Goal: Task Accomplishment & Management: Use online tool/utility

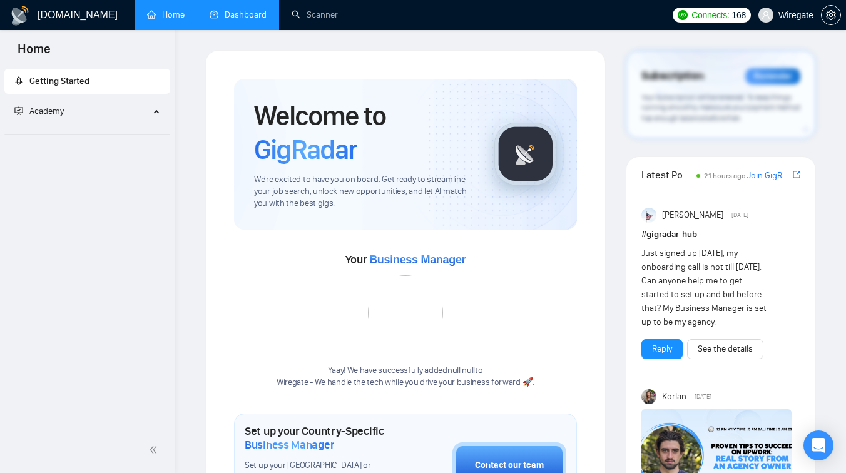
click at [225, 20] on link "Dashboard" at bounding box center [238, 14] width 57 height 11
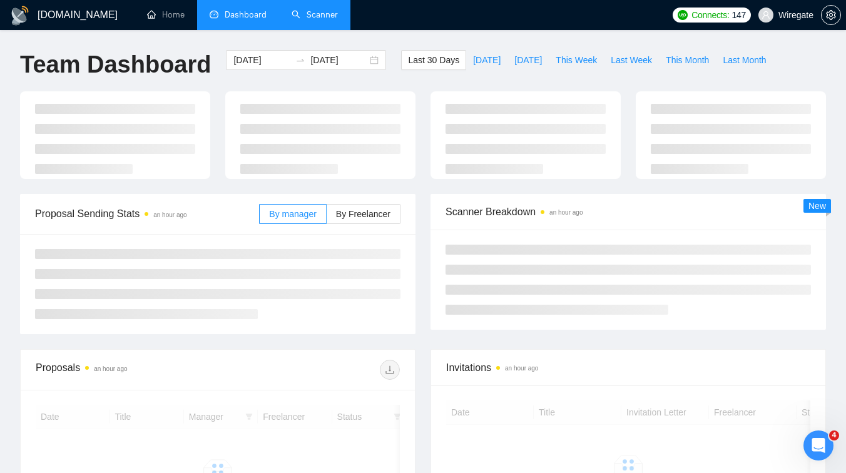
click at [297, 13] on link "Scanner" at bounding box center [314, 14] width 46 height 11
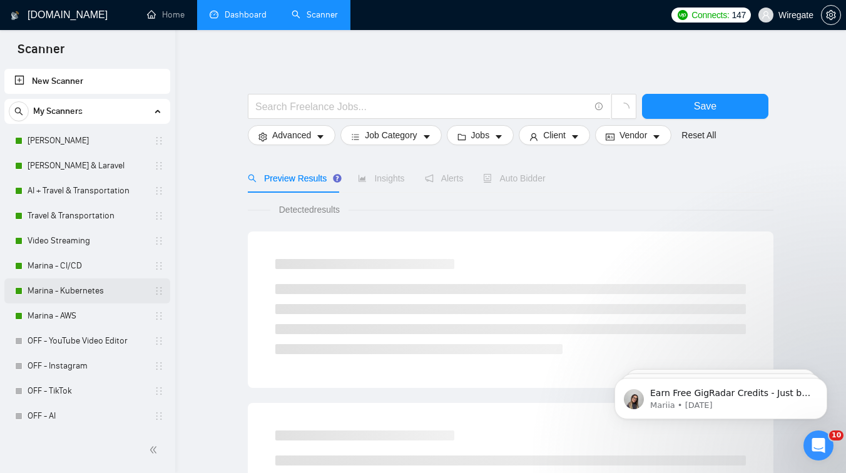
scroll to position [16, 0]
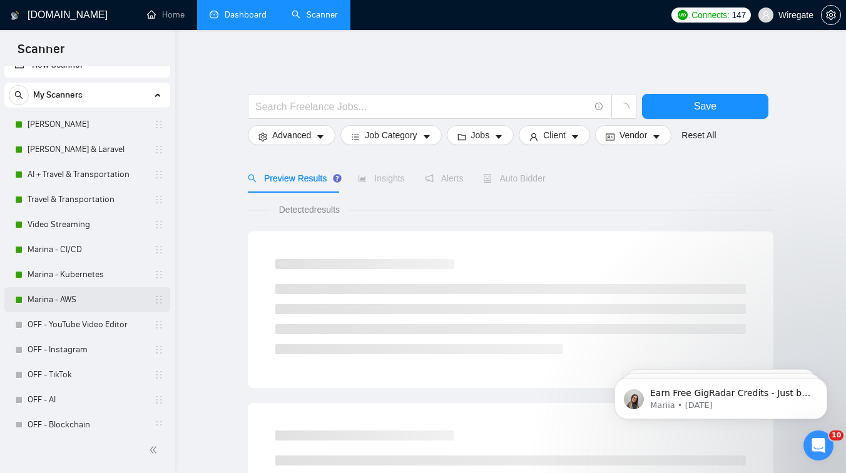
click at [63, 302] on link "Marina - AWS" at bounding box center [87, 299] width 119 height 25
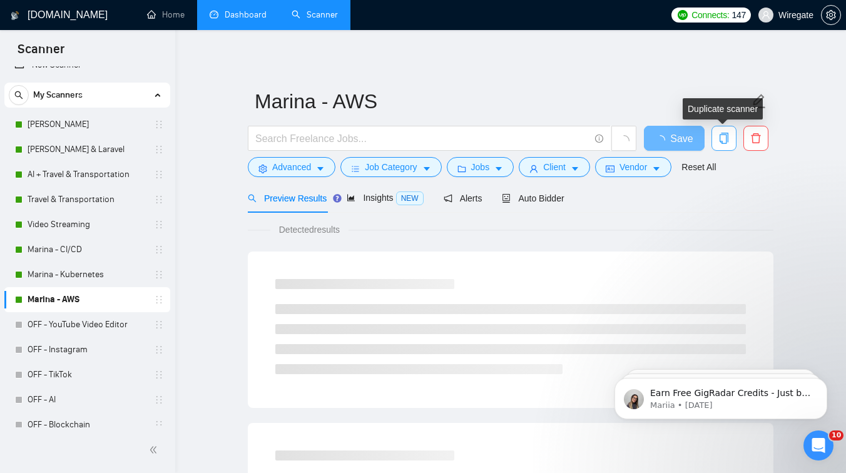
click at [721, 139] on icon "copy" at bounding box center [723, 138] width 11 height 11
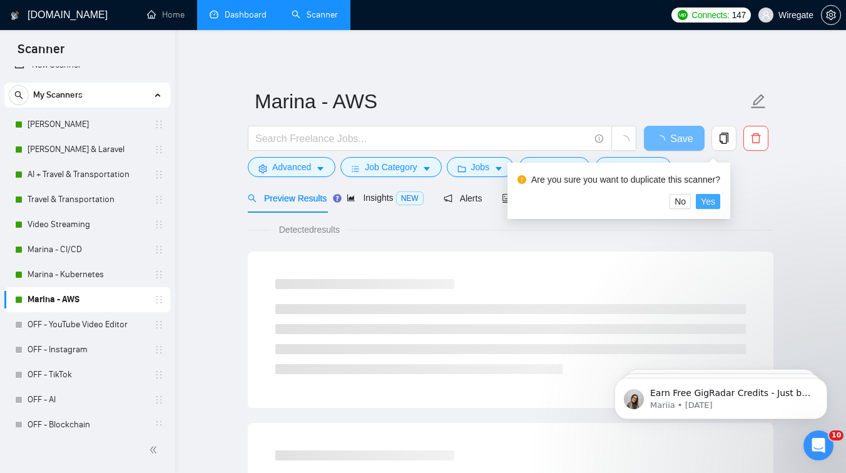
click at [706, 205] on button "Yes" at bounding box center [708, 201] width 24 height 15
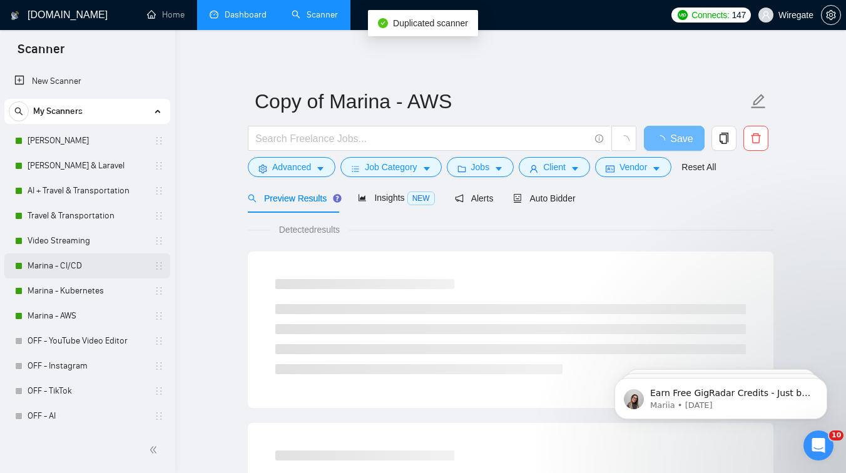
scroll to position [302, 0]
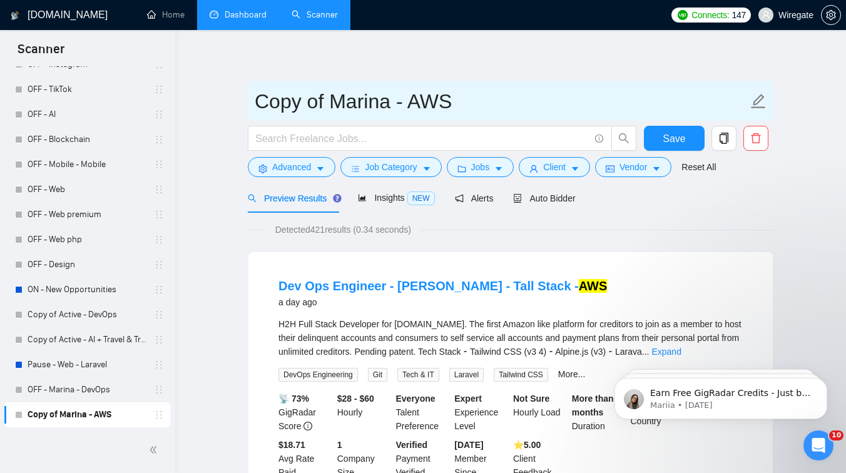
drag, startPoint x: 328, startPoint y: 102, endPoint x: 223, endPoint y: 101, distance: 104.5
click at [389, 100] on input "Marina - AWS" at bounding box center [501, 101] width 493 height 31
paste input "DJ + [PERSON_NAME] Call [DATE] · 10:00 – 10:30pm Time zone: UK Google Meet join…"
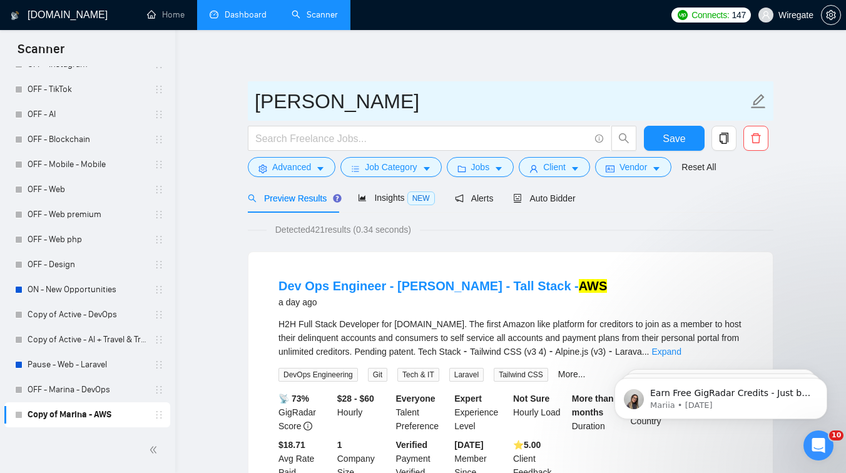
type input "[PERSON_NAME]"
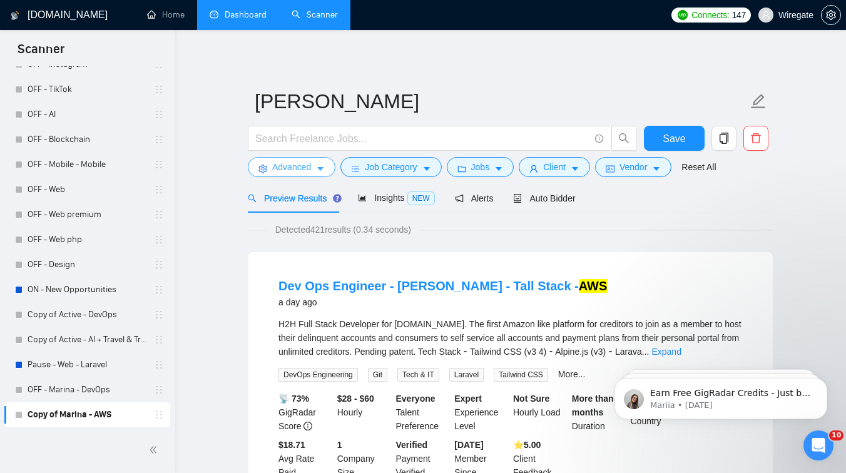
click at [303, 171] on span "Advanced" at bounding box center [291, 167] width 39 height 14
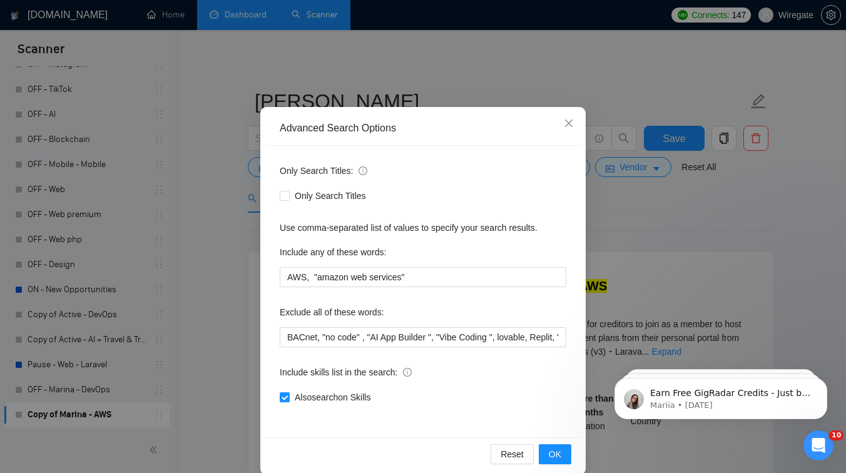
scroll to position [33, 0]
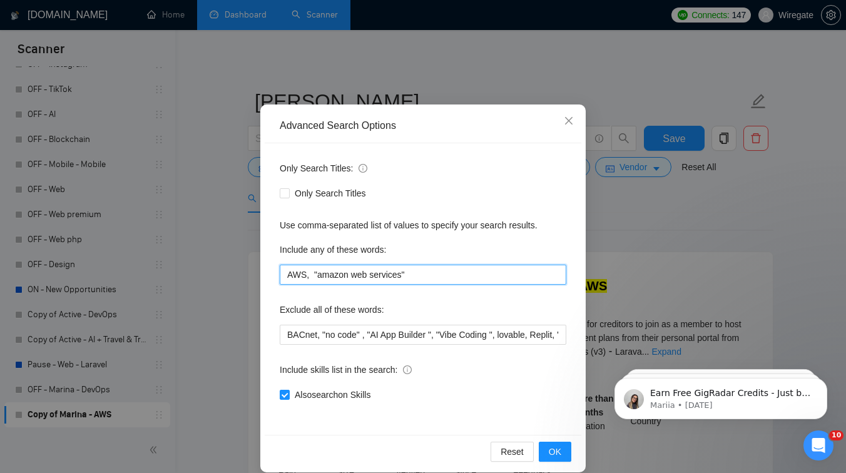
drag, startPoint x: 414, startPoint y: 273, endPoint x: 276, endPoint y: 275, distance: 137.6
click at [276, 275] on div "Only Search Titles: Only Search Titles Use comma-separated list of values to sp…" at bounding box center [423, 288] width 317 height 291
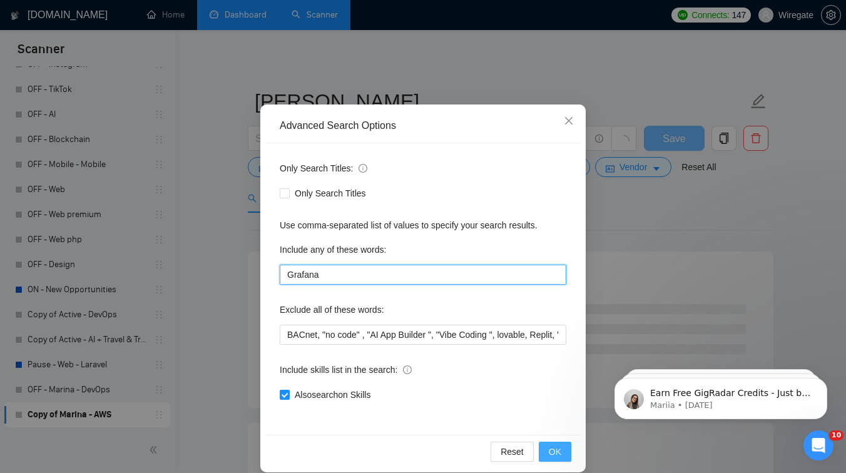
type input "Grafana"
click at [555, 452] on span "OK" at bounding box center [555, 452] width 13 height 14
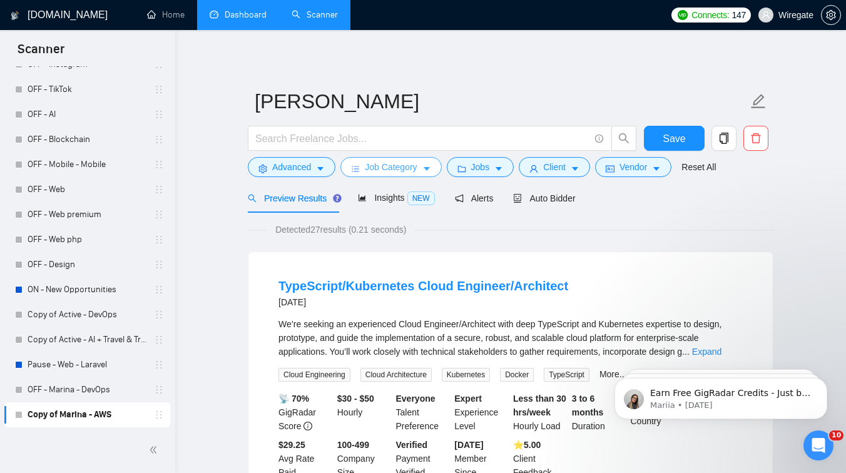
click at [384, 159] on button "Job Category" at bounding box center [390, 167] width 101 height 20
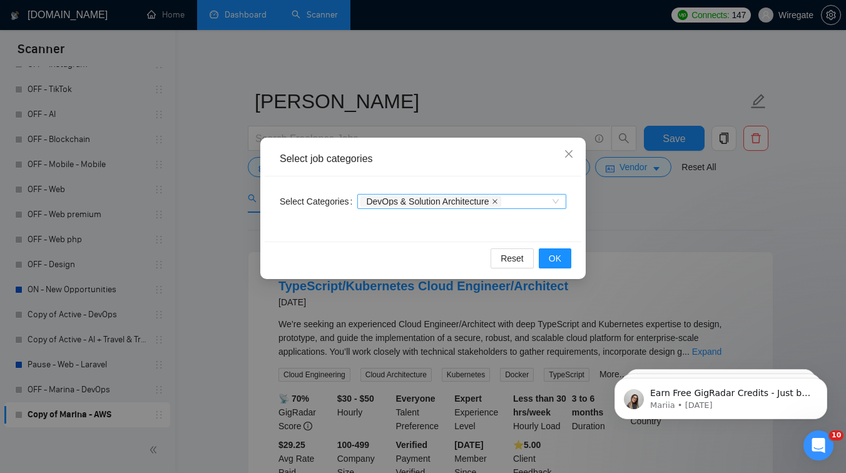
click at [497, 203] on icon "close" at bounding box center [494, 201] width 5 height 5
click at [479, 203] on div at bounding box center [455, 201] width 190 height 10
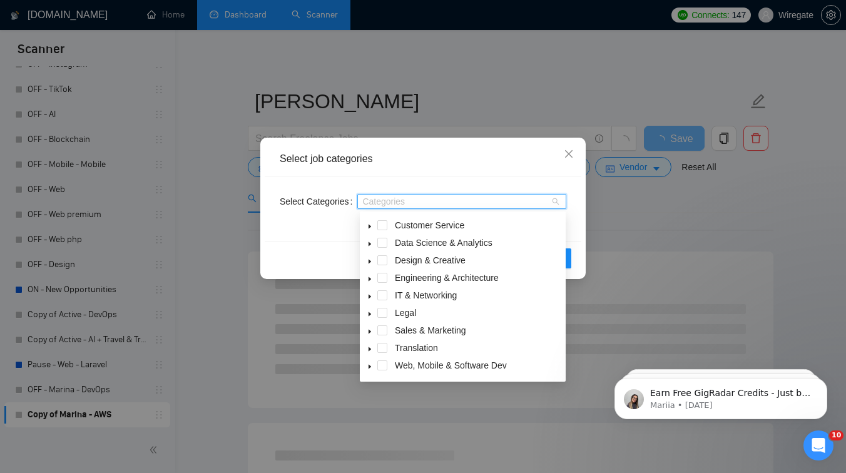
scroll to position [50, 0]
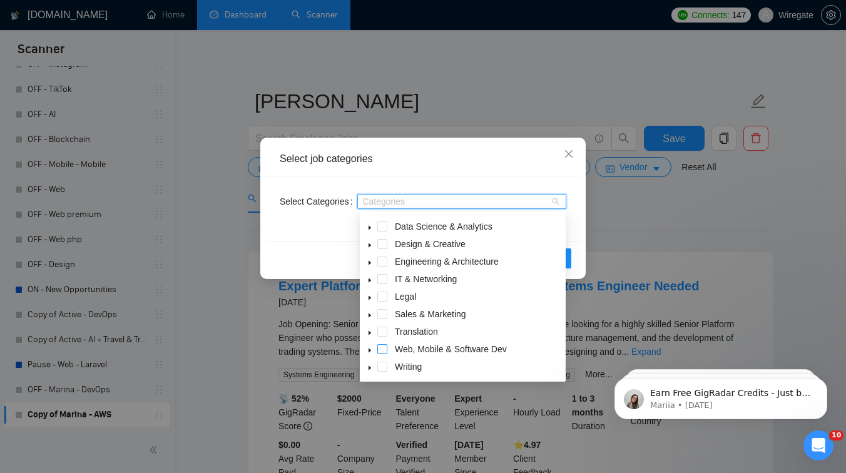
click at [378, 346] on span at bounding box center [382, 349] width 10 height 10
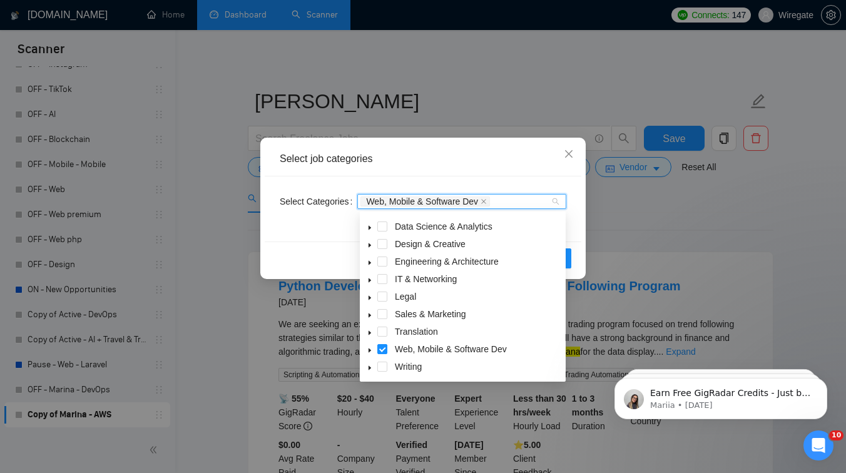
click at [327, 248] on div "Reset OK" at bounding box center [423, 257] width 317 height 33
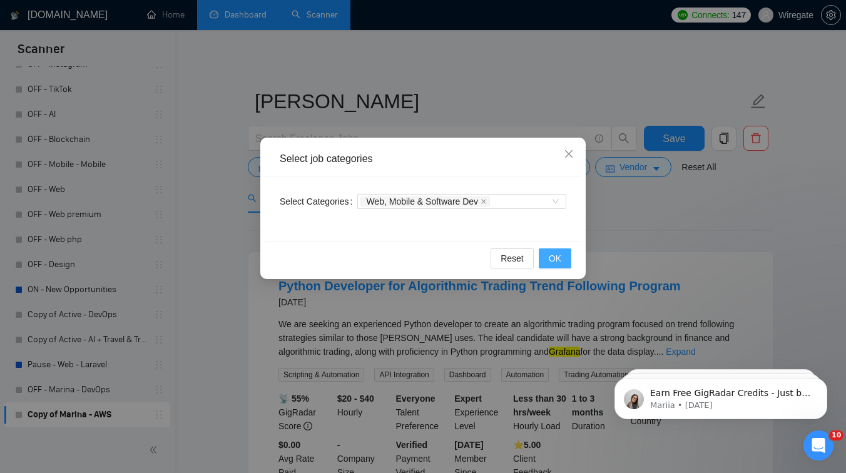
click at [559, 258] on span "OK" at bounding box center [555, 258] width 13 height 14
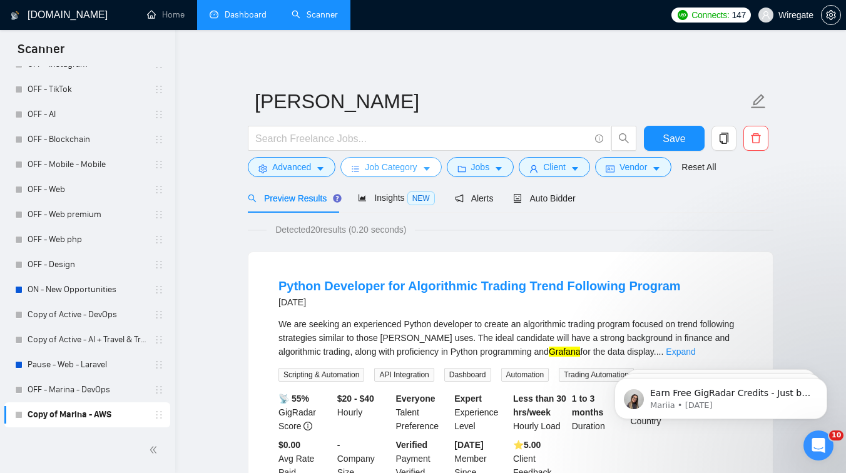
click at [392, 173] on span "Job Category" at bounding box center [391, 167] width 52 height 14
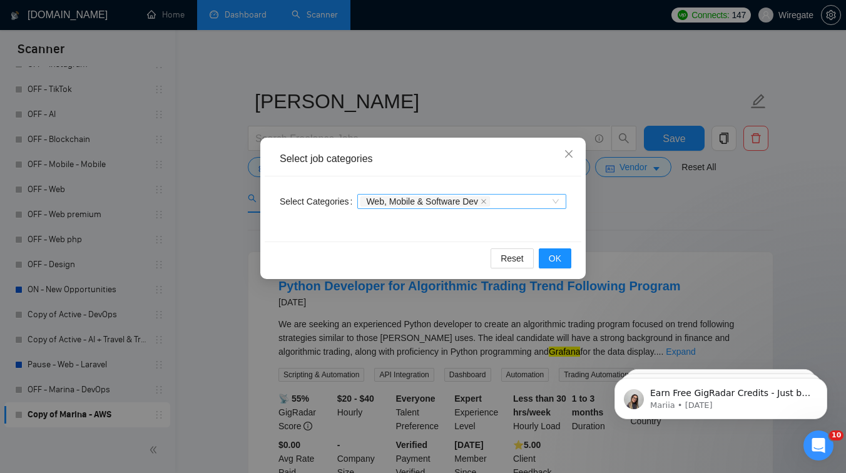
click at [545, 201] on div "Web, Mobile & Software Dev" at bounding box center [455, 201] width 190 height 13
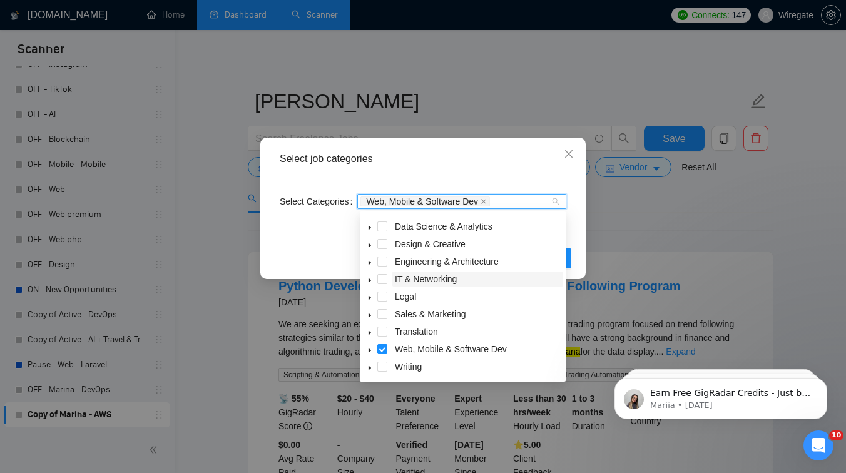
scroll to position [37, 0]
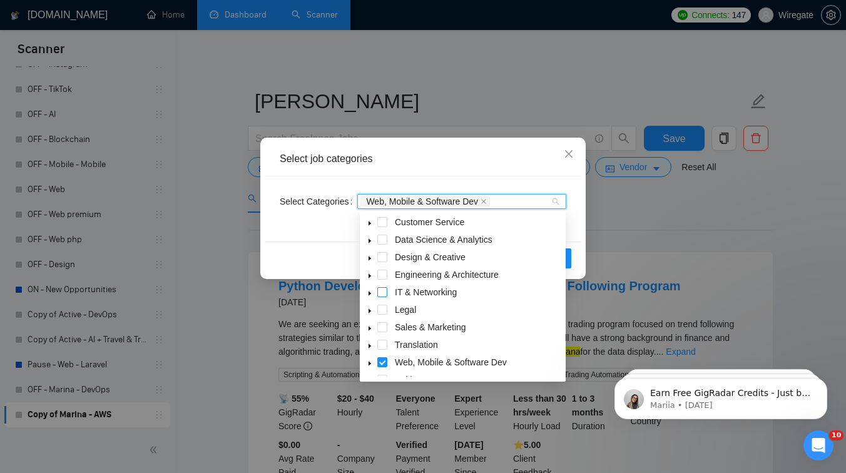
click at [382, 293] on span at bounding box center [382, 292] width 10 height 10
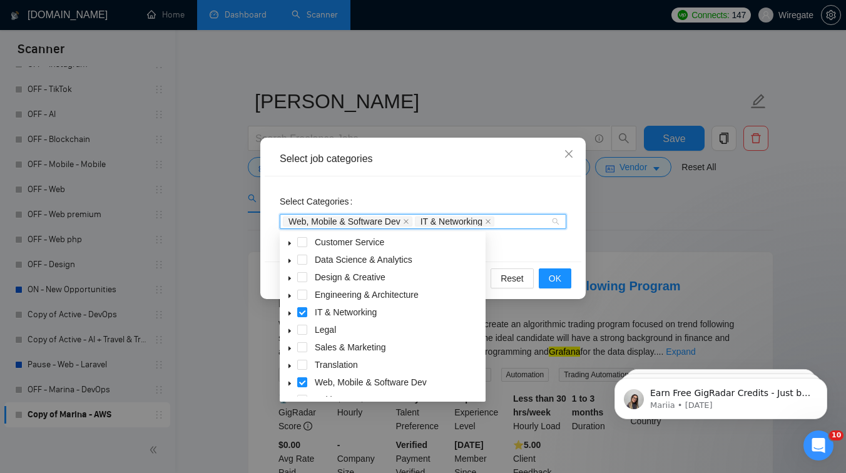
click at [479, 185] on div "Select Categories Web, Mobile & Software Dev IT & Networking" at bounding box center [423, 218] width 317 height 85
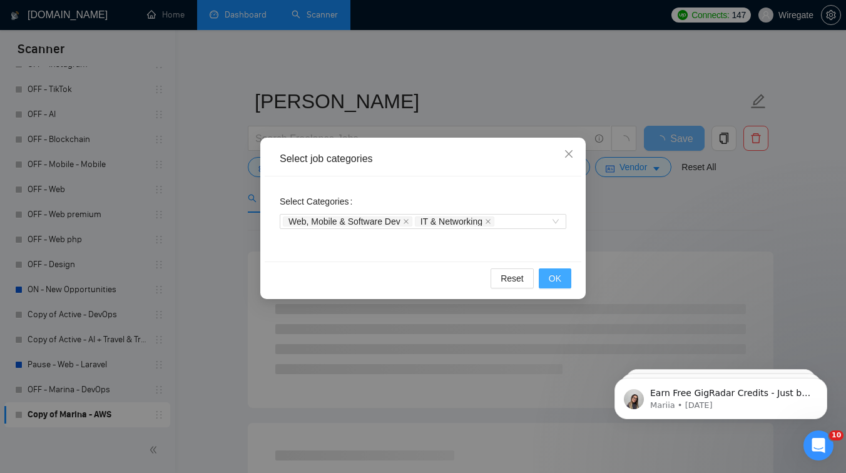
click at [555, 272] on span "OK" at bounding box center [555, 278] width 13 height 14
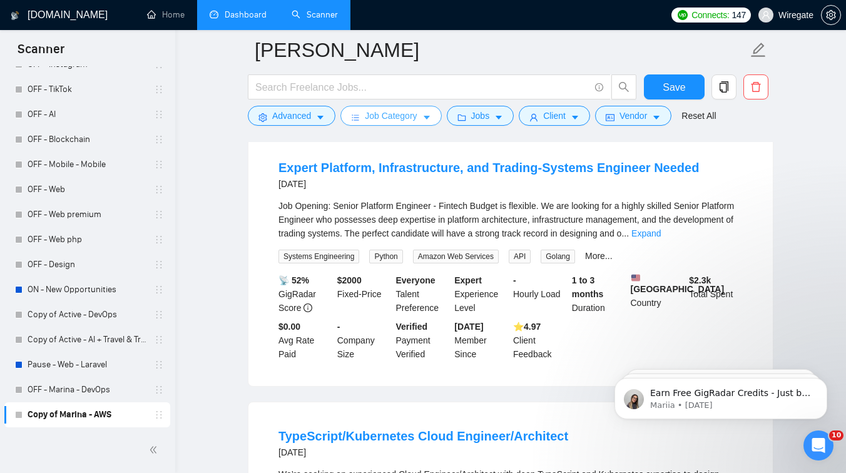
scroll to position [118, 0]
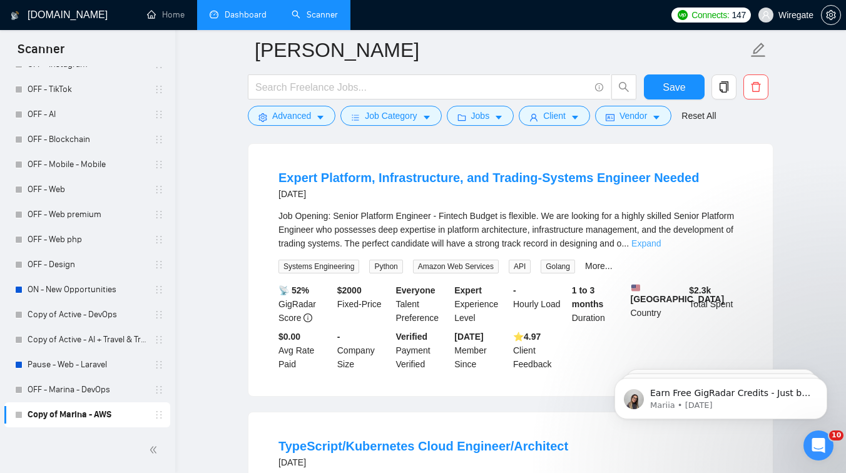
click at [661, 241] on link "Expand" at bounding box center [645, 243] width 29 height 10
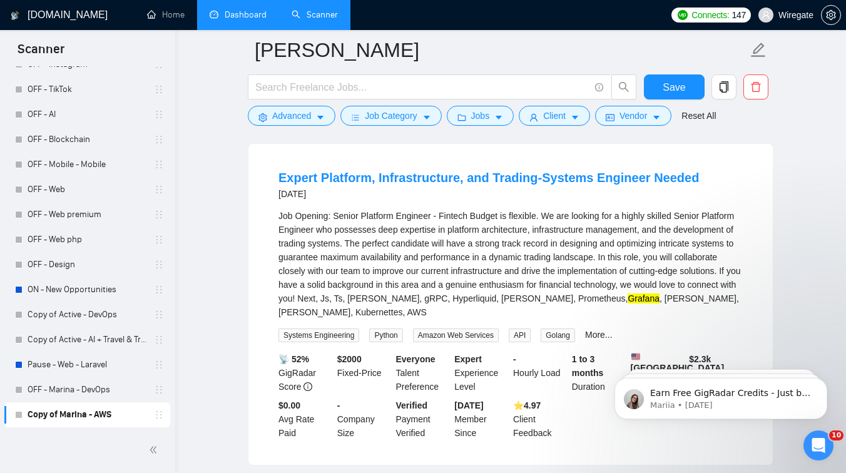
scroll to position [0, 0]
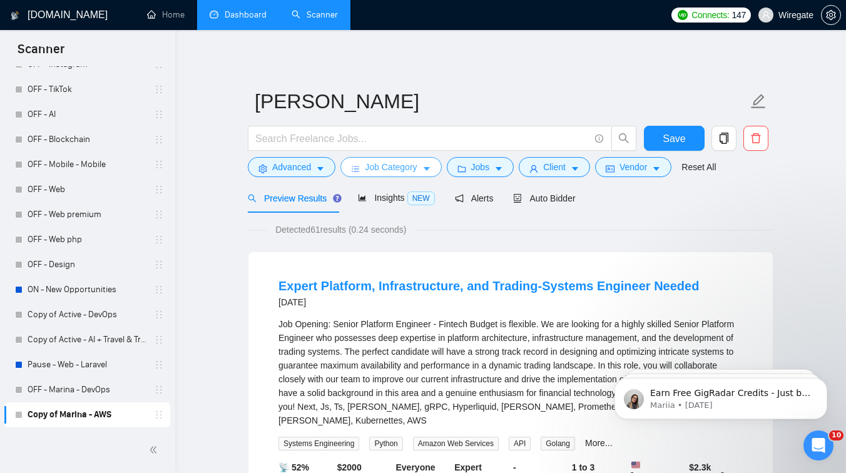
click at [422, 171] on button "Job Category" at bounding box center [390, 167] width 101 height 20
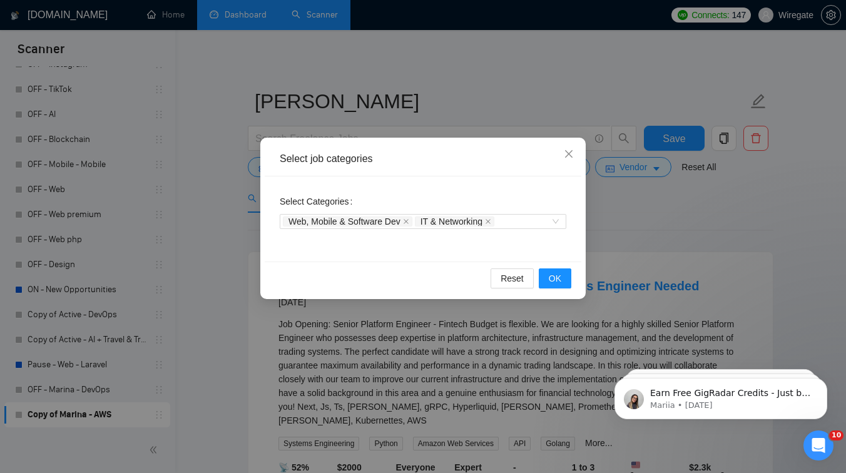
click at [209, 231] on div "Select job categories Select Categories Web, Mobile & Software Dev IT & Network…" at bounding box center [423, 236] width 846 height 473
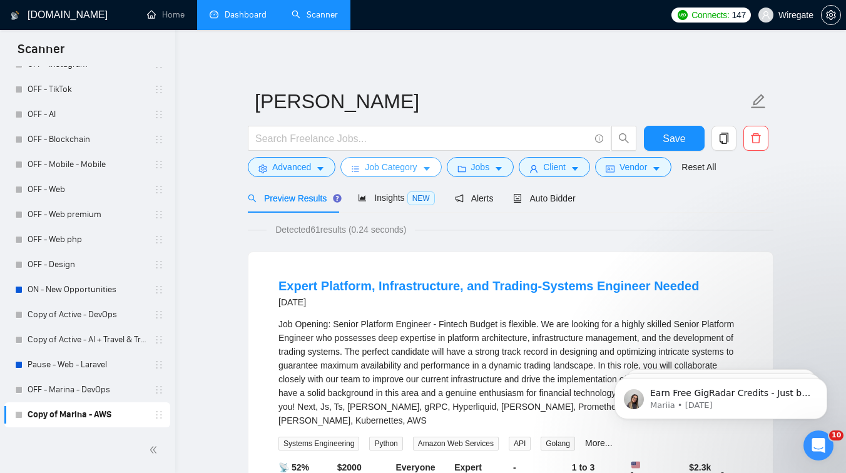
click at [422, 161] on button "Job Category" at bounding box center [390, 167] width 101 height 20
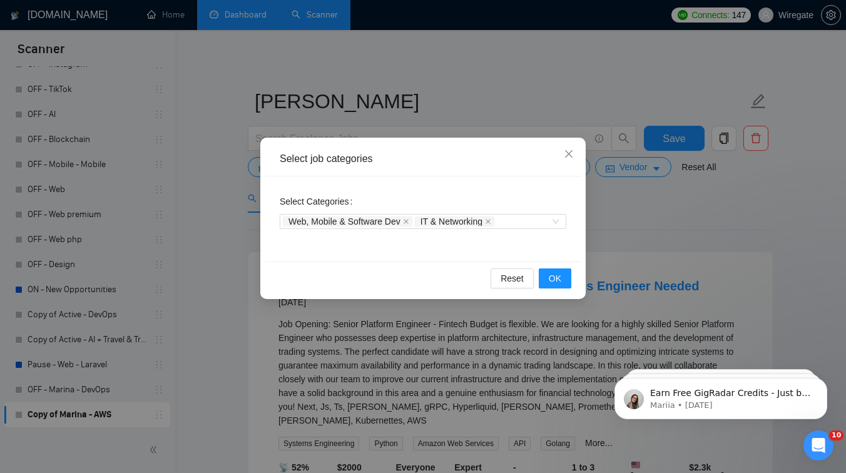
click at [214, 222] on div "Select job categories Select Categories Web, Mobile & Software Dev IT & Network…" at bounding box center [423, 236] width 846 height 473
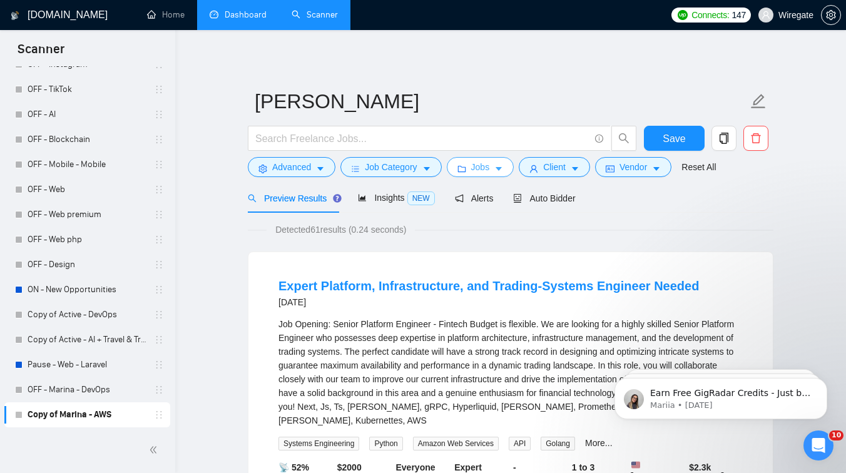
click at [475, 168] on span "Jobs" at bounding box center [480, 167] width 19 height 14
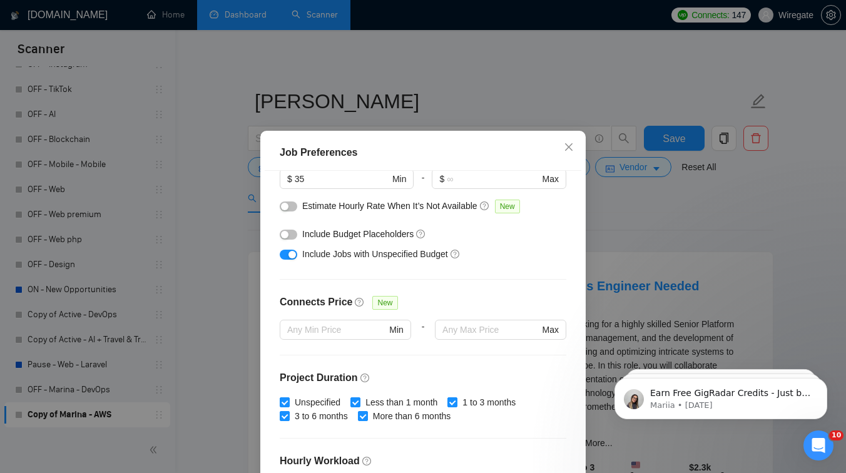
scroll to position [305, 0]
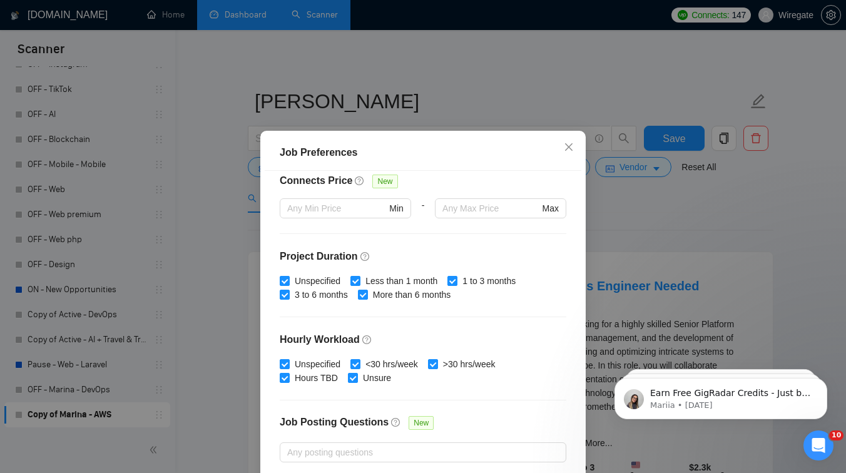
click at [654, 235] on div "Job Preferences Budget Project Type All Fixed Price Hourly Rate Fixed Price Bud…" at bounding box center [423, 236] width 846 height 473
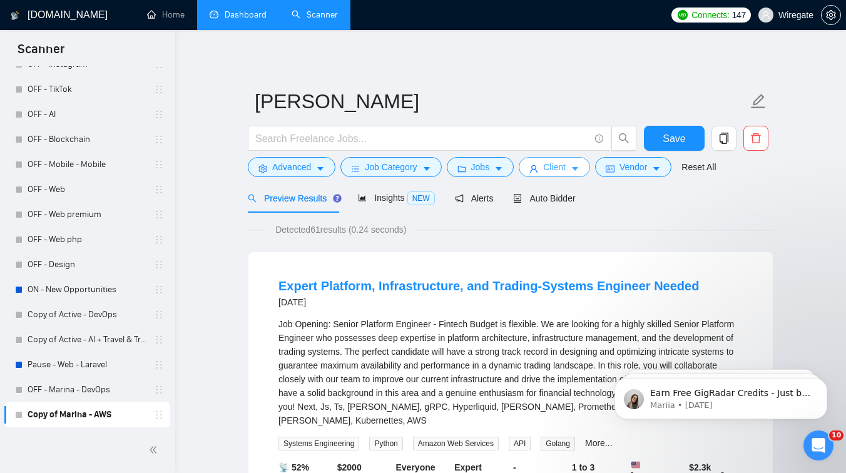
click at [551, 170] on span "Client" at bounding box center [554, 167] width 23 height 14
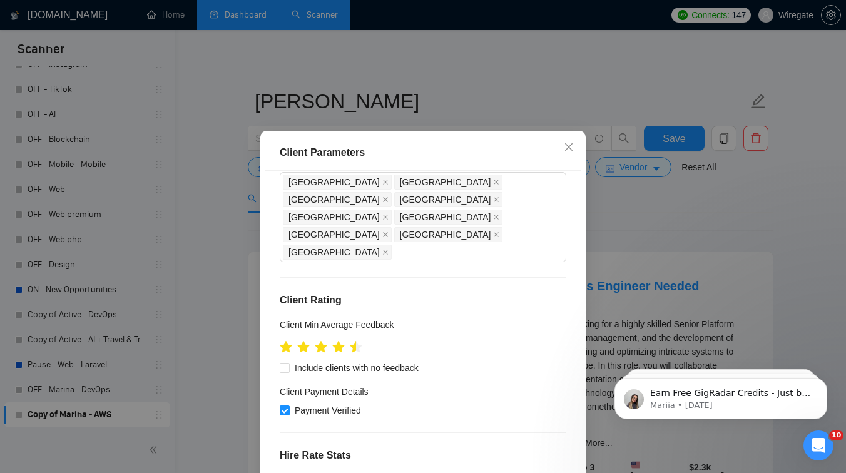
scroll to position [163, 0]
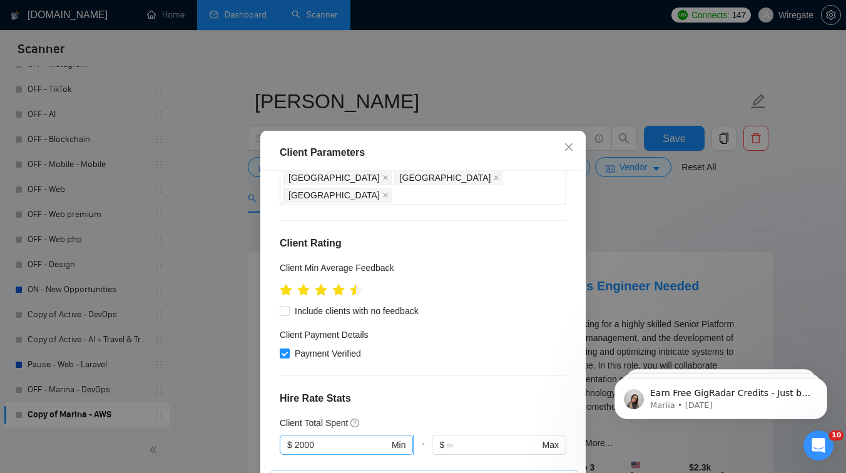
click at [300, 438] on input "2000" at bounding box center [342, 445] width 94 height 14
type input "1000"
click at [455, 327] on div "Client Location Include Client Countries Select Exclude Client Countries [GEOGR…" at bounding box center [423, 336] width 317 height 331
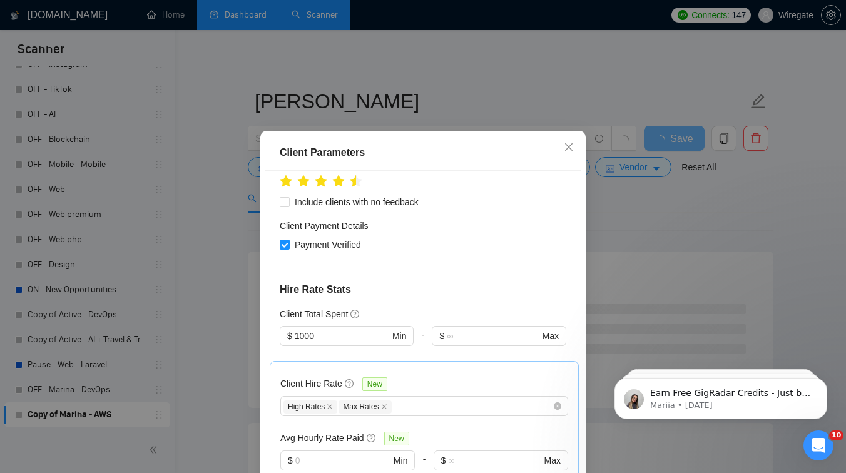
scroll to position [285, 0]
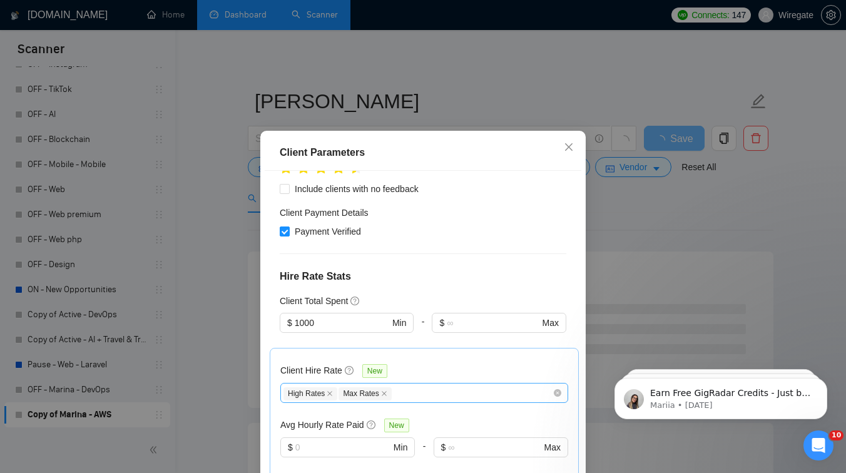
click at [423, 385] on div "High Rates Max Rates" at bounding box center [417, 392] width 269 height 15
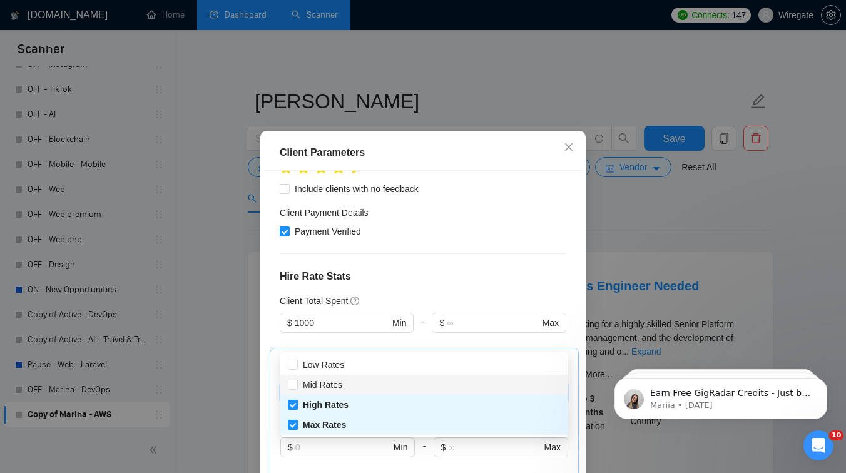
click at [361, 378] on div "Mid Rates" at bounding box center [424, 385] width 273 height 14
checkbox input "true"
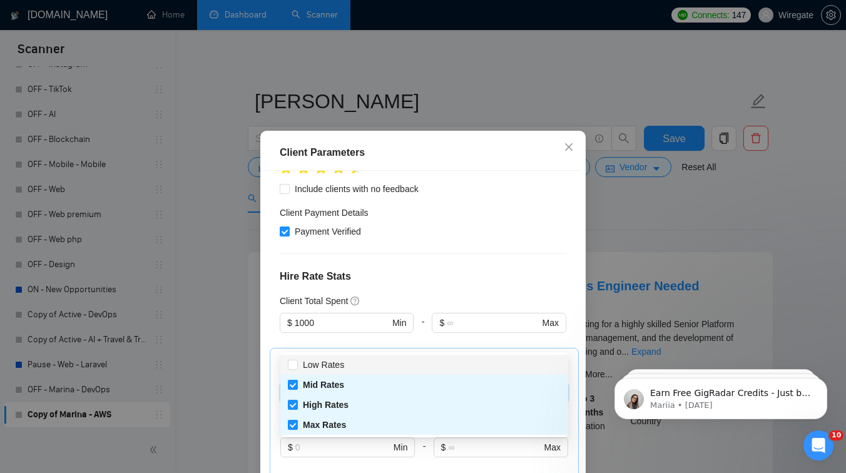
click at [455, 348] on div "Client Hire Rate New High Rates Max Rates Mid Rates Avg Hourly Rate Paid New $ …" at bounding box center [424, 425] width 309 height 155
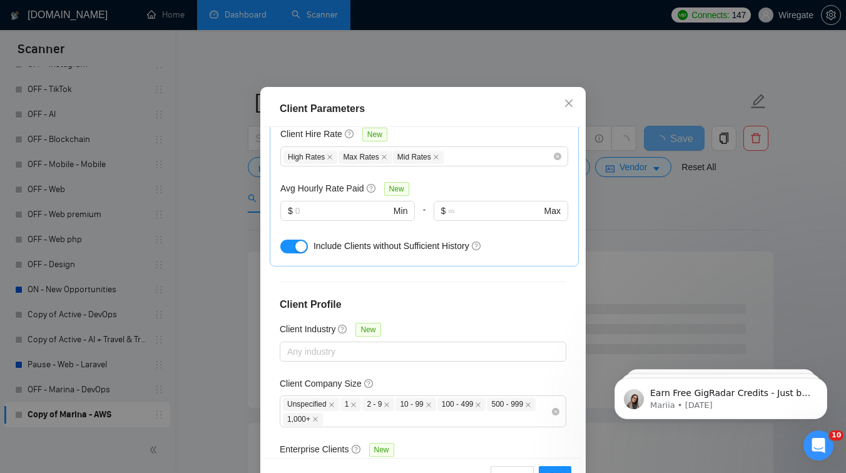
scroll to position [84, 0]
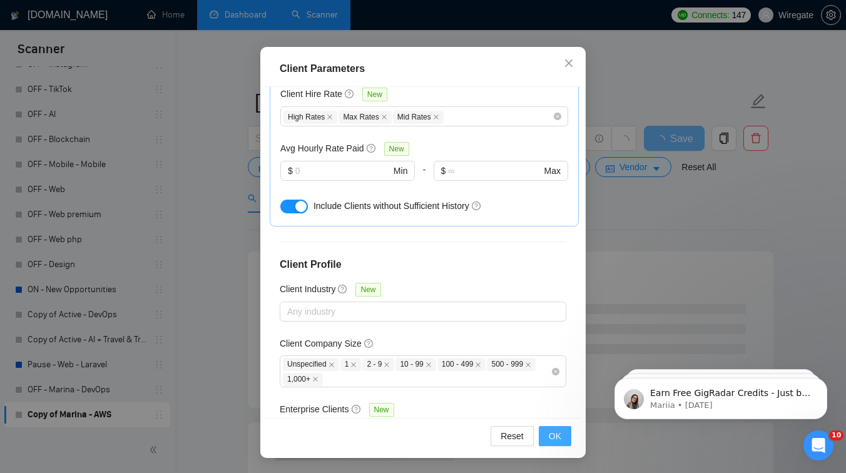
click at [546, 434] on button "OK" at bounding box center [555, 436] width 33 height 20
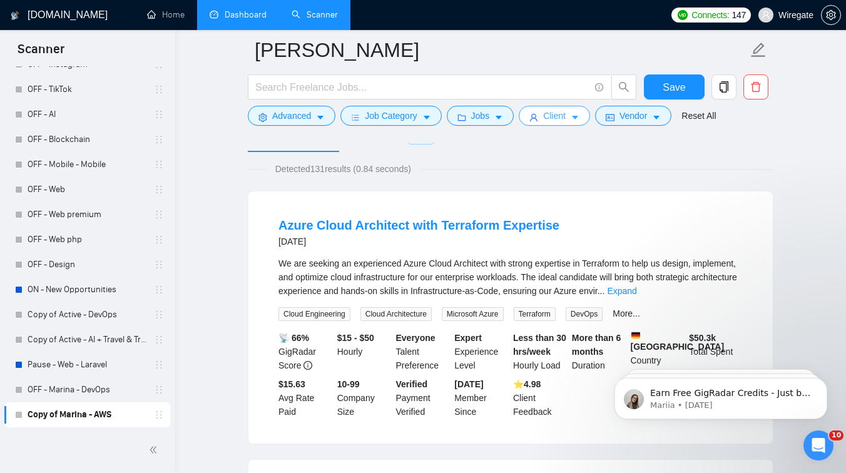
scroll to position [73, 0]
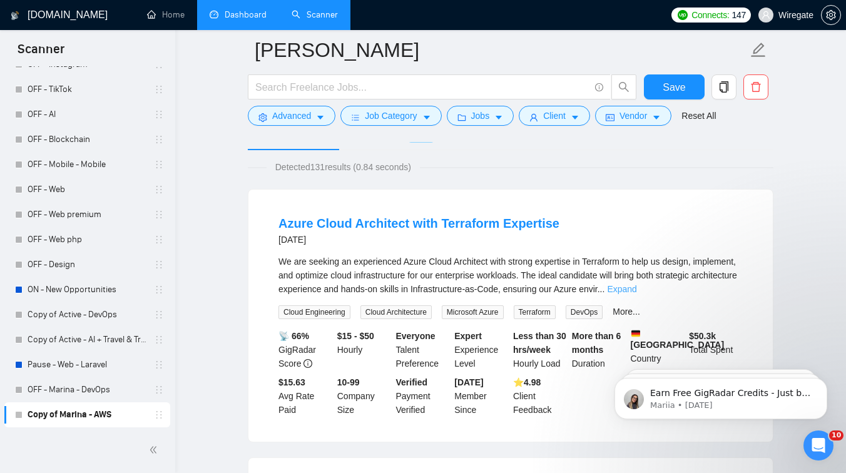
click at [636, 288] on link "Expand" at bounding box center [621, 289] width 29 height 10
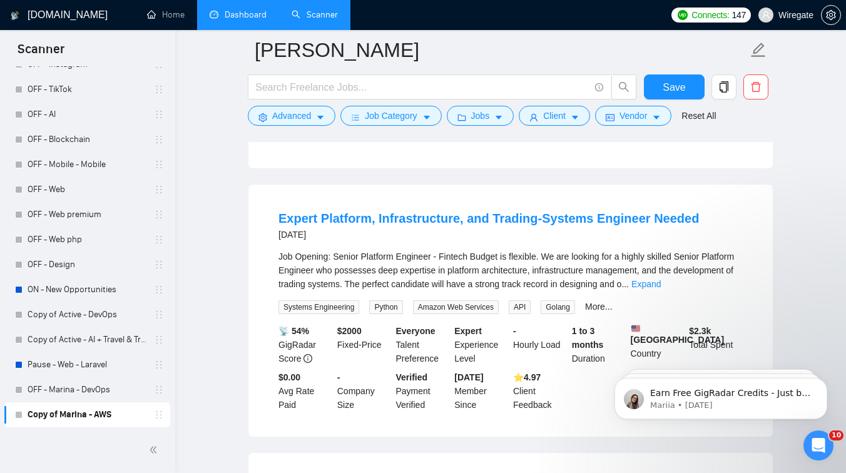
scroll to position [604, 0]
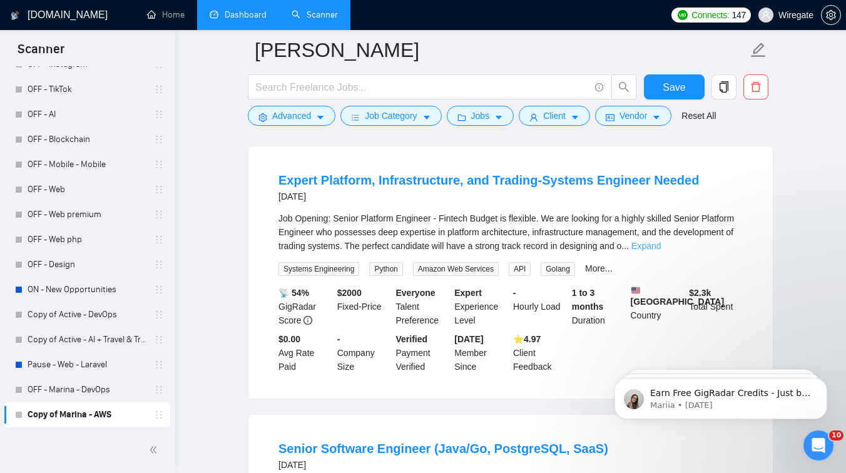
click at [661, 251] on link "Expand" at bounding box center [645, 246] width 29 height 10
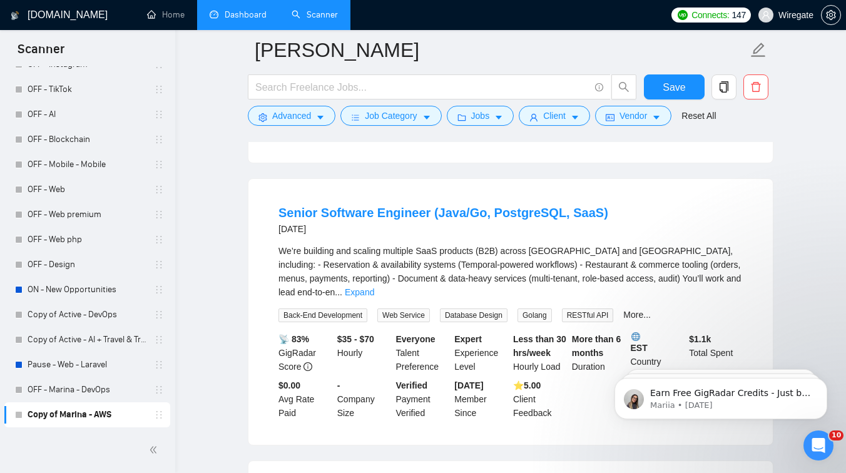
scroll to position [906, 0]
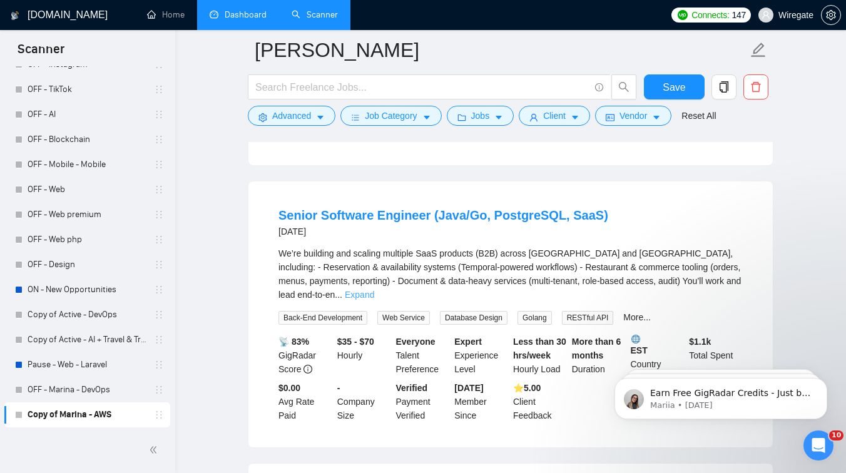
click at [374, 300] on link "Expand" at bounding box center [359, 295] width 29 height 10
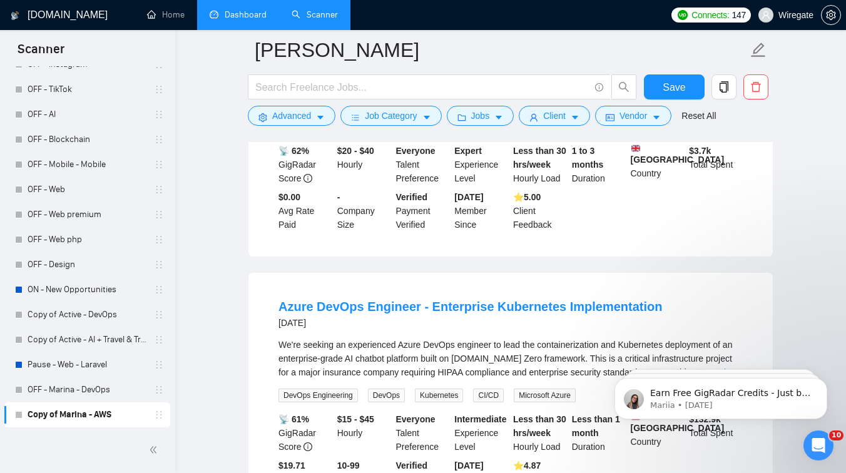
scroll to position [1893, 0]
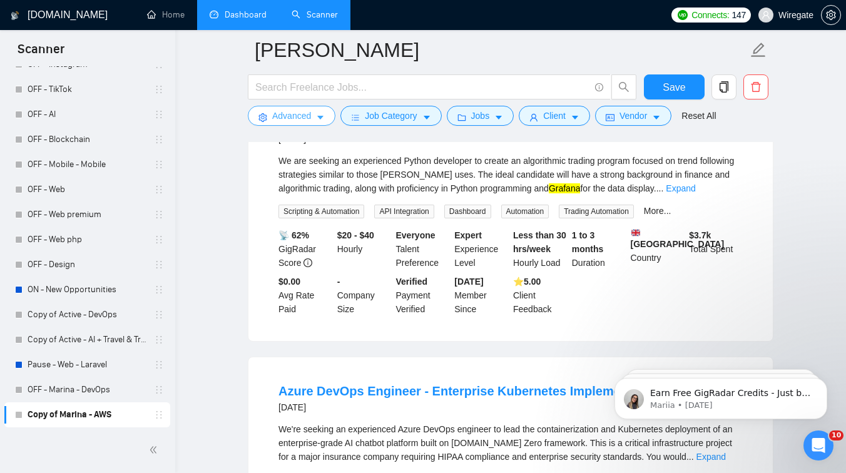
click at [309, 124] on button "Advanced" at bounding box center [292, 116] width 88 height 20
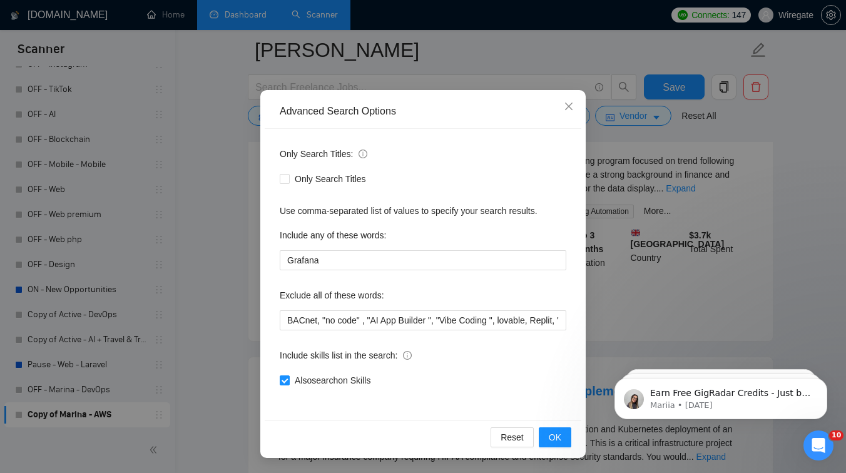
scroll to position [0, 0]
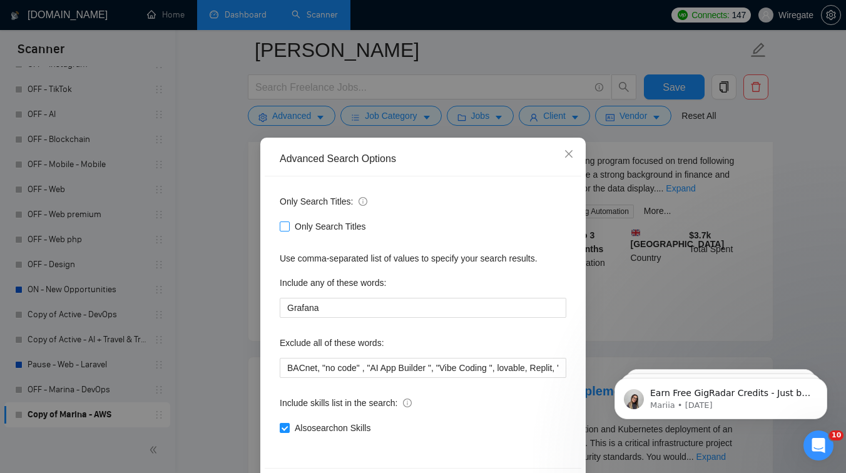
click at [299, 228] on span "Only Search Titles" at bounding box center [330, 227] width 81 height 14
click at [288, 228] on input "Only Search Titles" at bounding box center [284, 225] width 9 height 9
checkbox input "true"
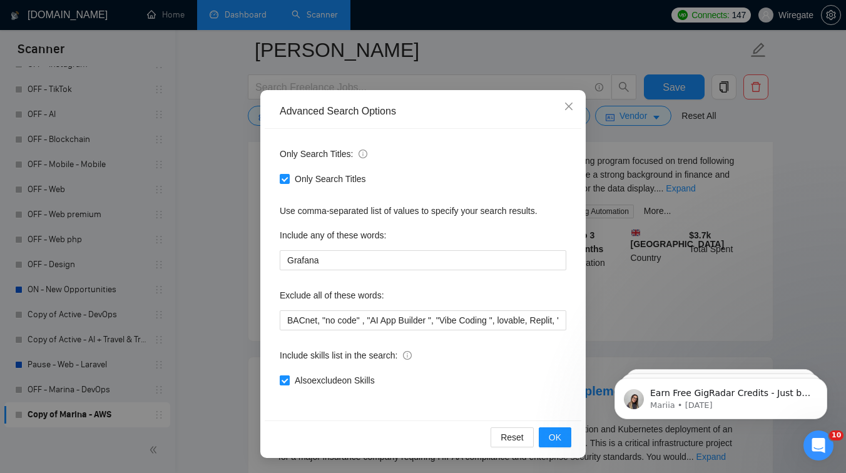
click at [340, 378] on span "Also exclude on Skills" at bounding box center [335, 380] width 90 height 14
click at [288, 378] on input "Also exclude on Skills" at bounding box center [284, 379] width 9 height 9
checkbox input "false"
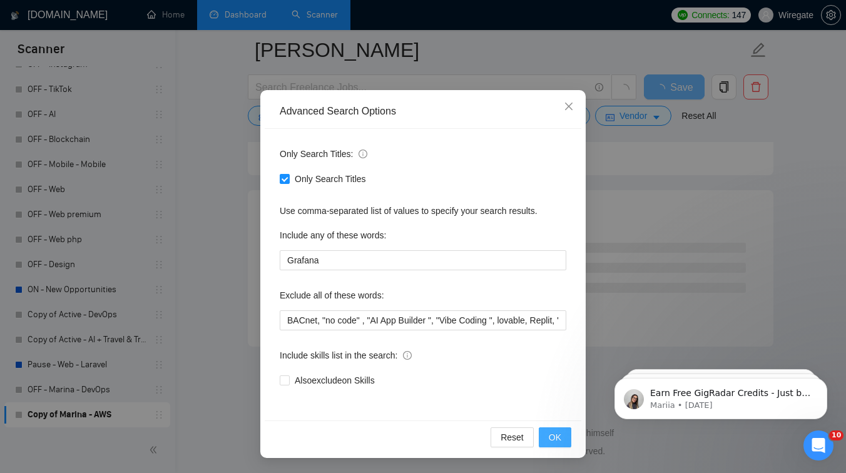
click at [561, 437] on button "OK" at bounding box center [555, 437] width 33 height 20
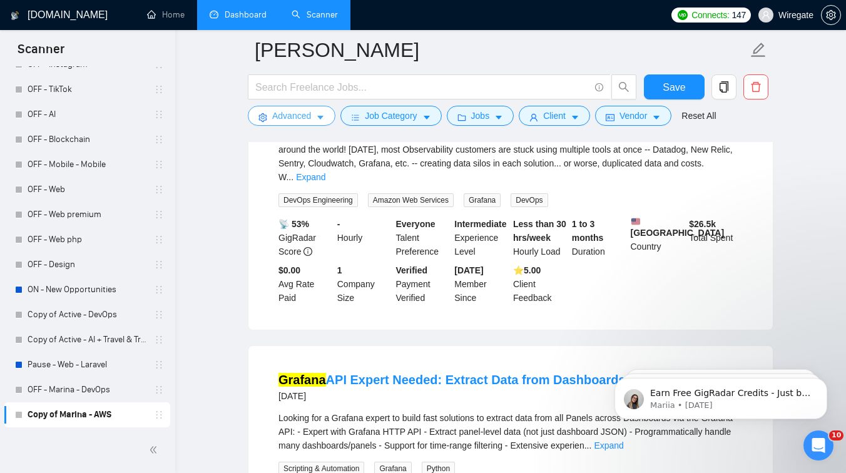
scroll to position [0, 0]
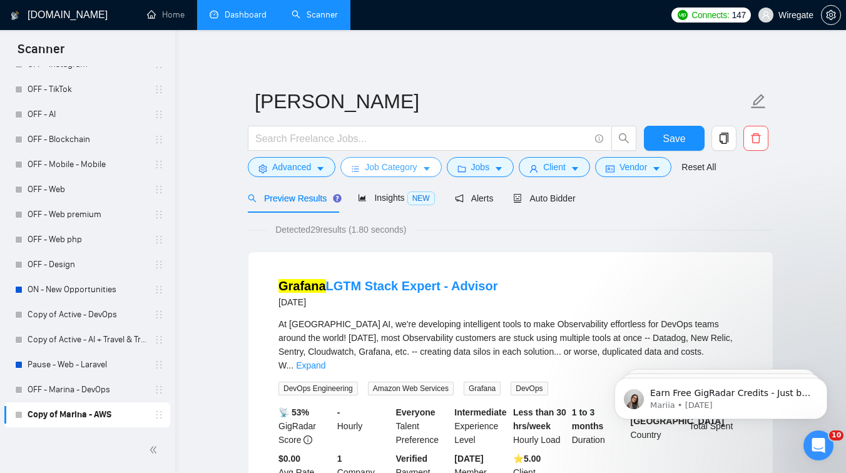
click at [405, 175] on button "Job Category" at bounding box center [390, 167] width 101 height 20
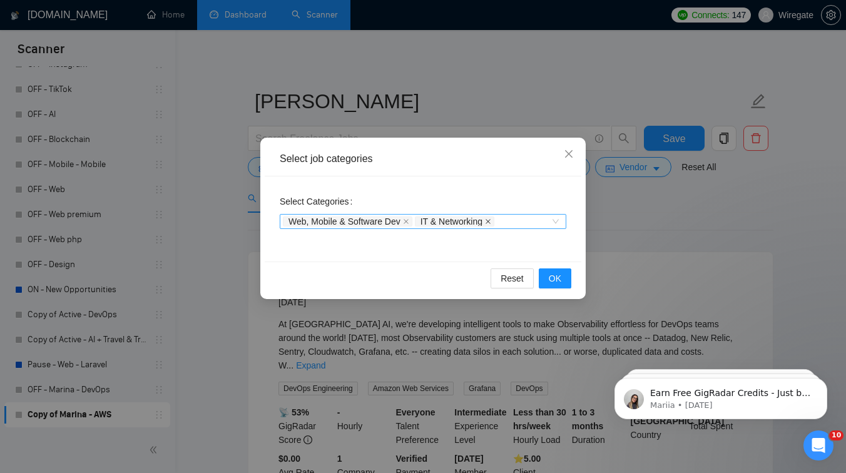
click at [491, 218] on icon "close" at bounding box center [488, 221] width 6 height 6
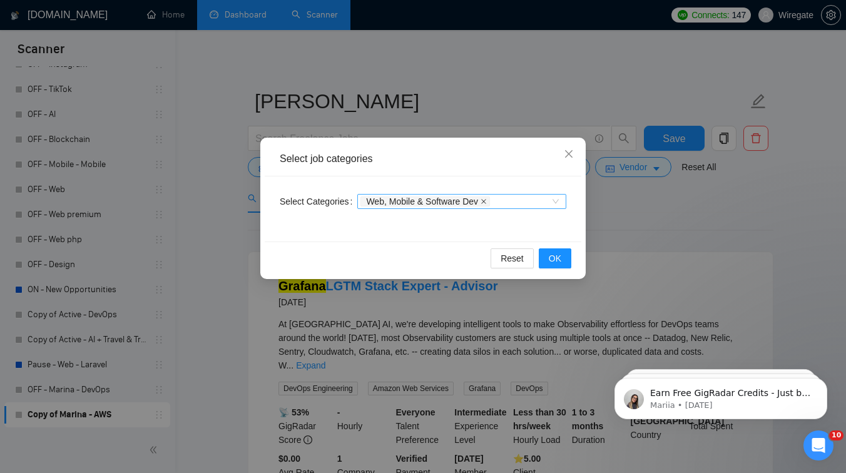
click at [487, 204] on icon "close" at bounding box center [483, 201] width 6 height 6
click at [553, 251] on span "OK" at bounding box center [555, 258] width 13 height 14
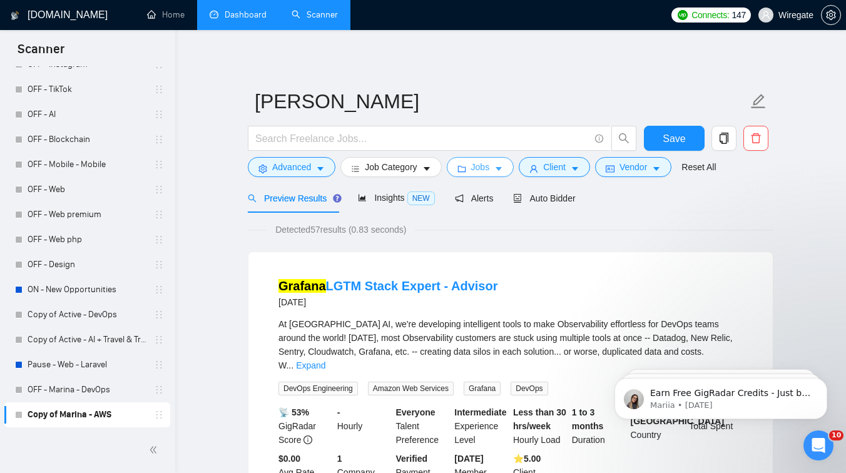
click at [489, 173] on span "Jobs" at bounding box center [480, 167] width 19 height 14
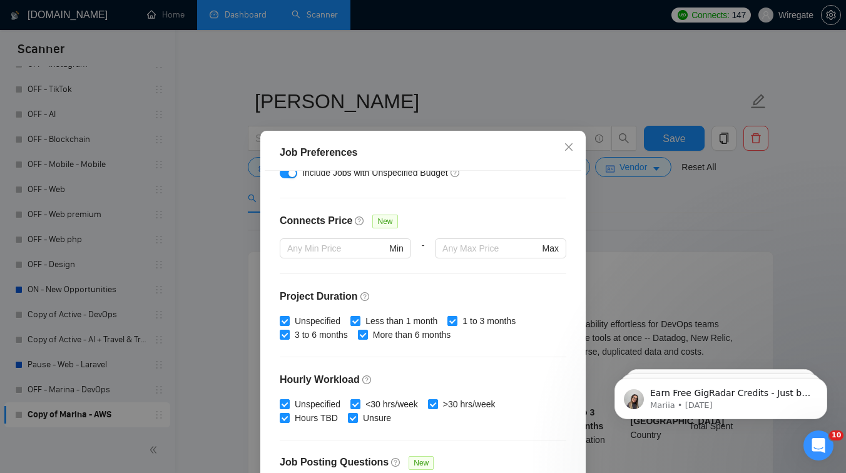
scroll to position [292, 0]
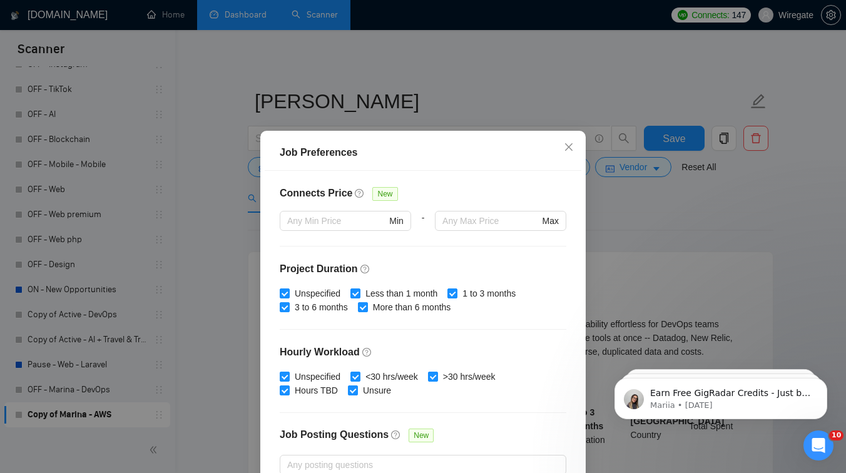
click at [680, 217] on div "Job Preferences Budget Project Type All Fixed Price Hourly Rate Fixed Price Bud…" at bounding box center [423, 236] width 846 height 473
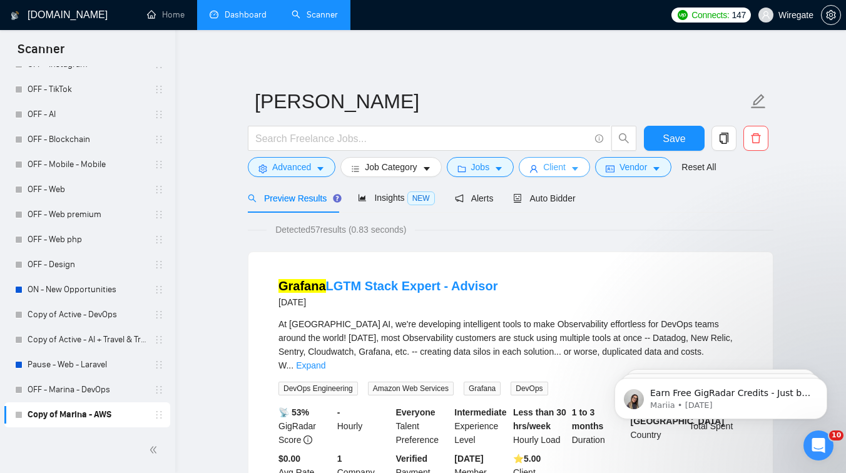
click at [540, 163] on button "Client" at bounding box center [554, 167] width 71 height 20
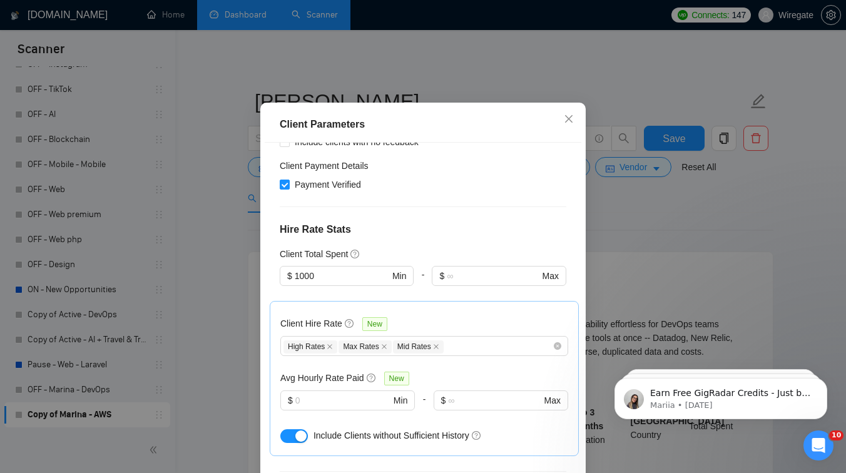
scroll to position [297, 0]
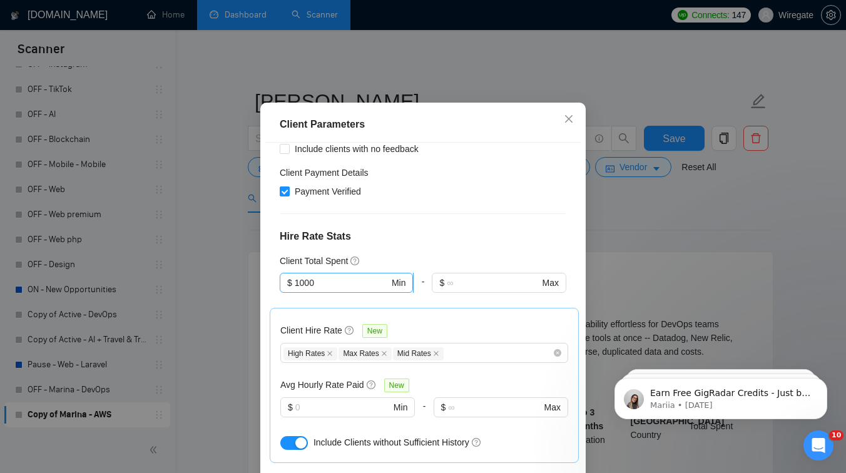
click at [330, 276] on input "1000" at bounding box center [342, 283] width 94 height 14
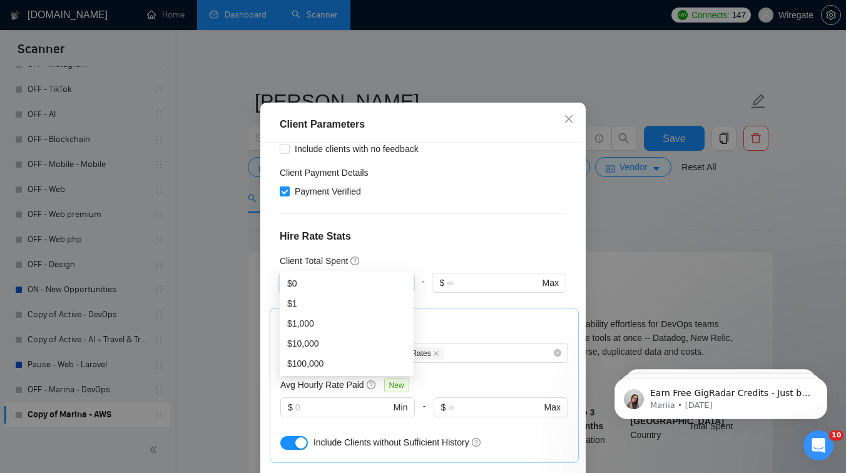
click at [441, 229] on h4 "Hire Rate Stats" at bounding box center [423, 236] width 286 height 15
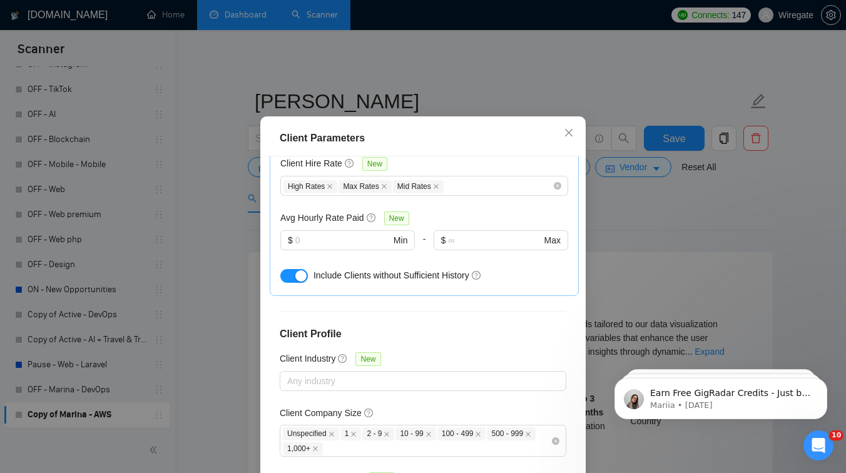
scroll to position [16, 0]
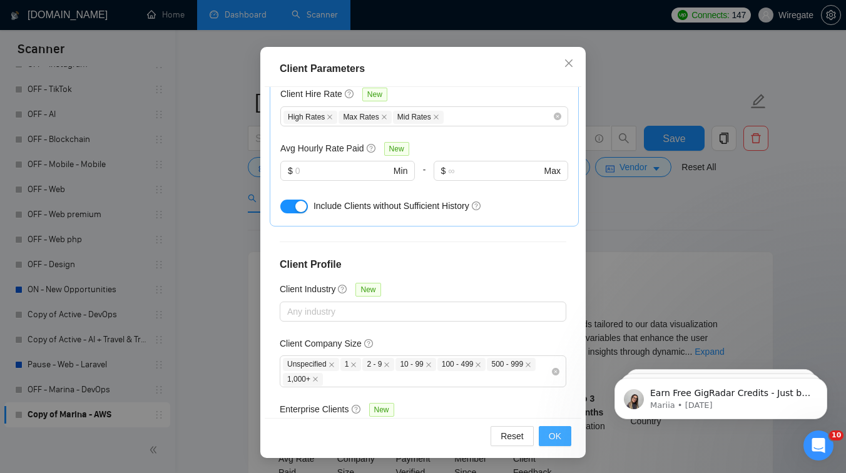
click at [555, 435] on span "OK" at bounding box center [555, 436] width 13 height 14
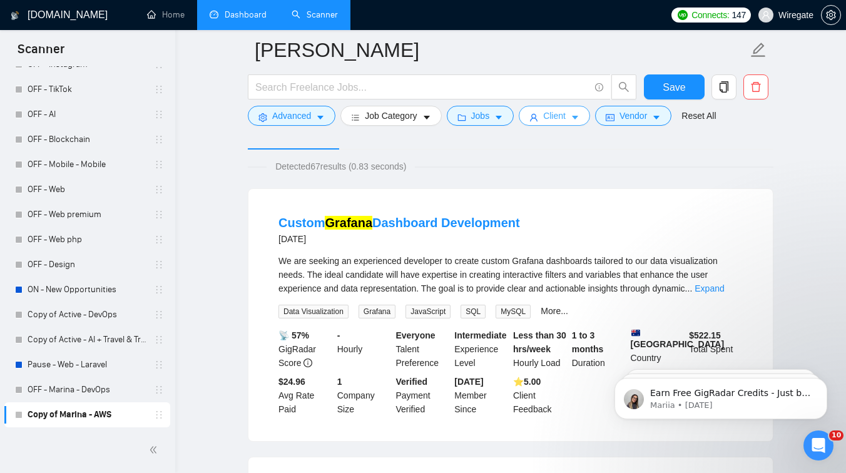
scroll to position [0, 0]
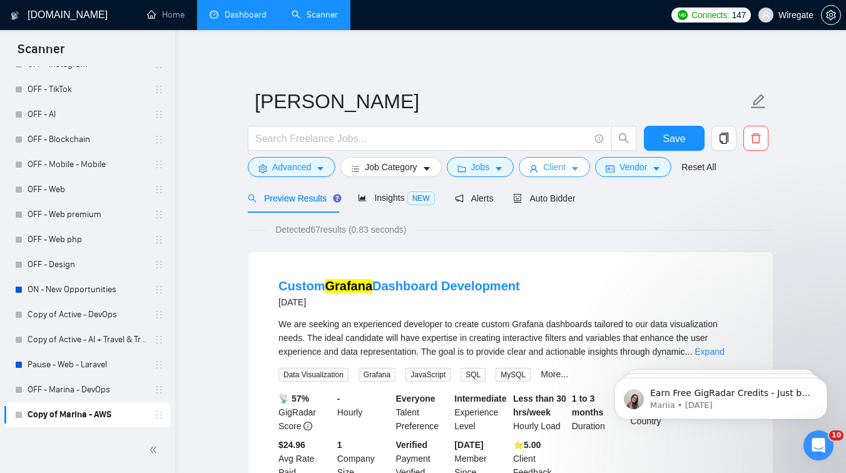
click at [552, 170] on span "Client" at bounding box center [554, 167] width 23 height 14
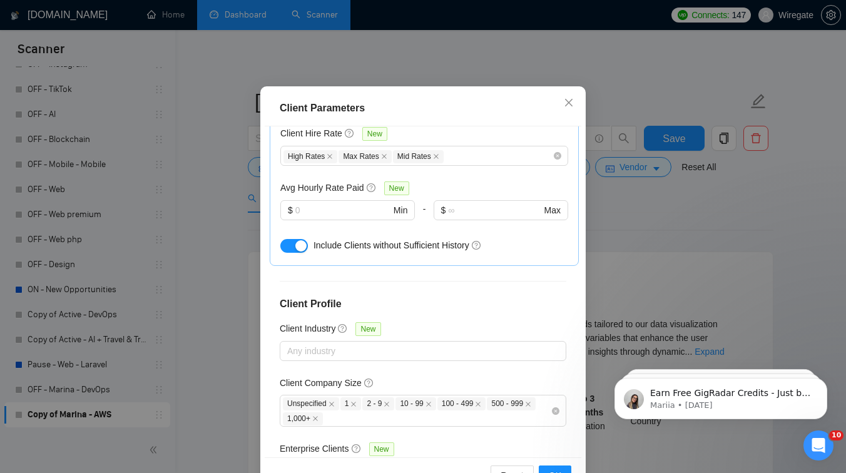
scroll to position [84, 0]
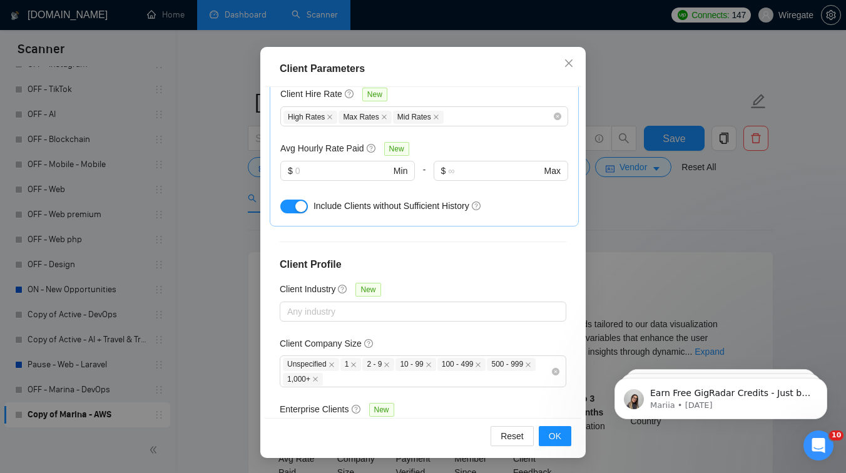
click at [612, 228] on div "Client Parameters Client Location Include Client Countries Select Exclude Clien…" at bounding box center [423, 236] width 846 height 473
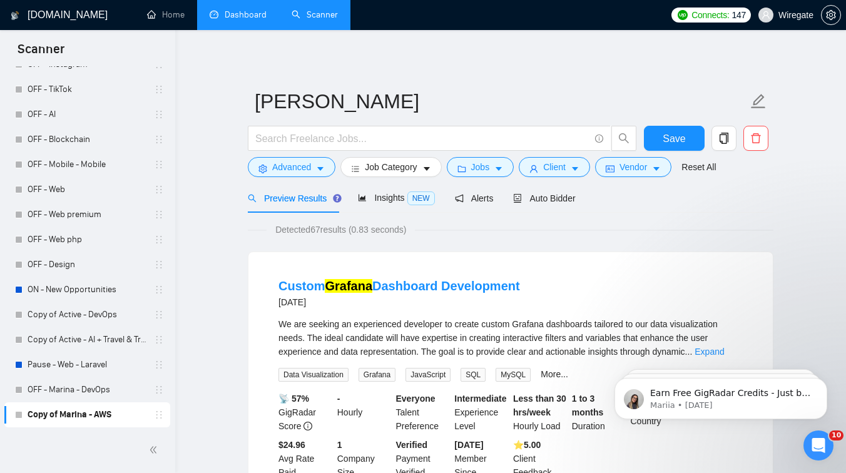
scroll to position [28, 0]
click at [636, 163] on span "Vendor" at bounding box center [633, 167] width 28 height 14
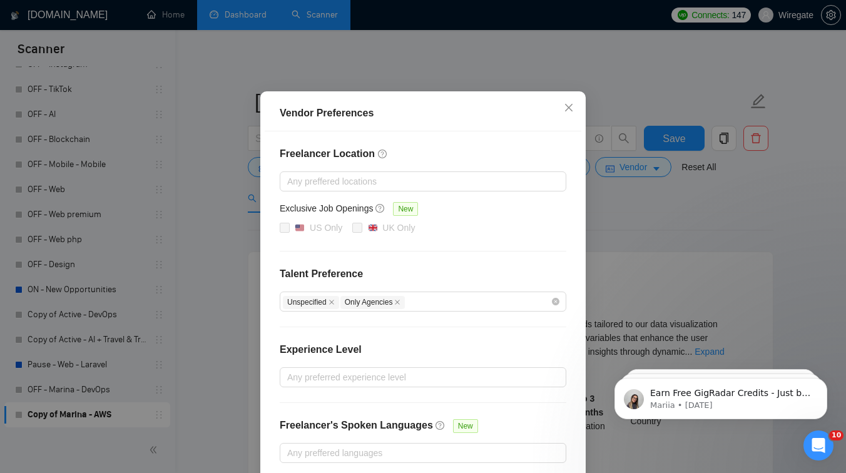
scroll to position [98, 0]
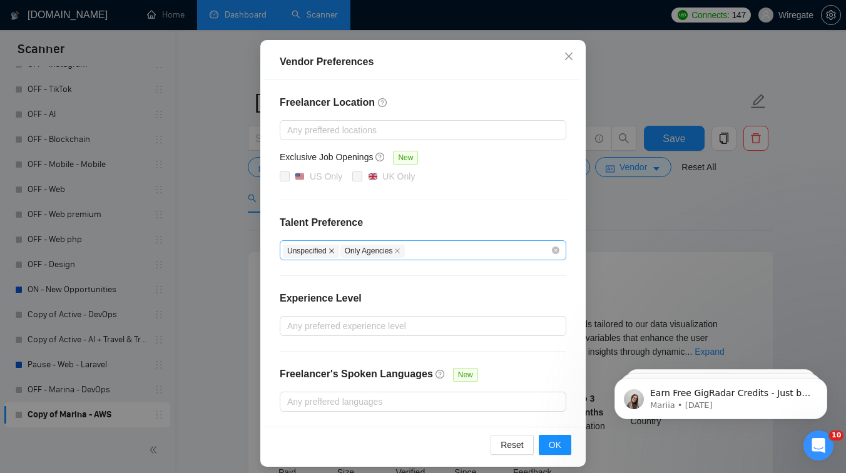
click at [334, 251] on icon "close" at bounding box center [331, 251] width 6 height 6
click at [343, 250] on icon "close" at bounding box center [340, 251] width 6 height 6
click at [551, 444] on span "OK" at bounding box center [555, 445] width 13 height 14
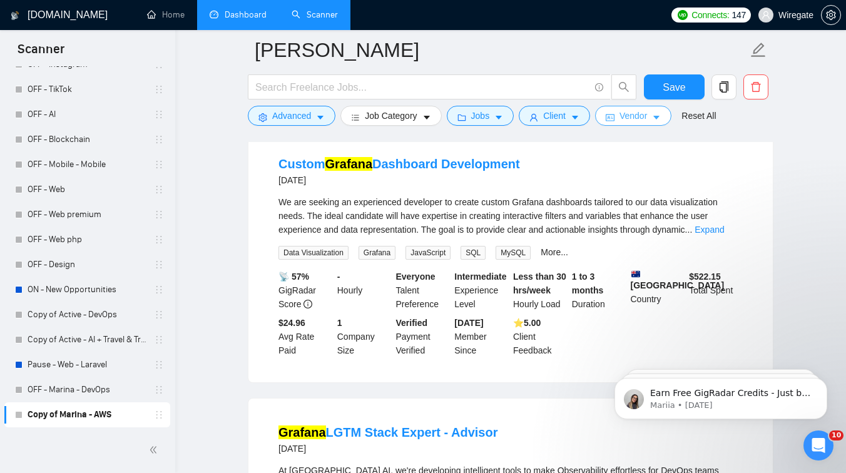
scroll to position [0, 0]
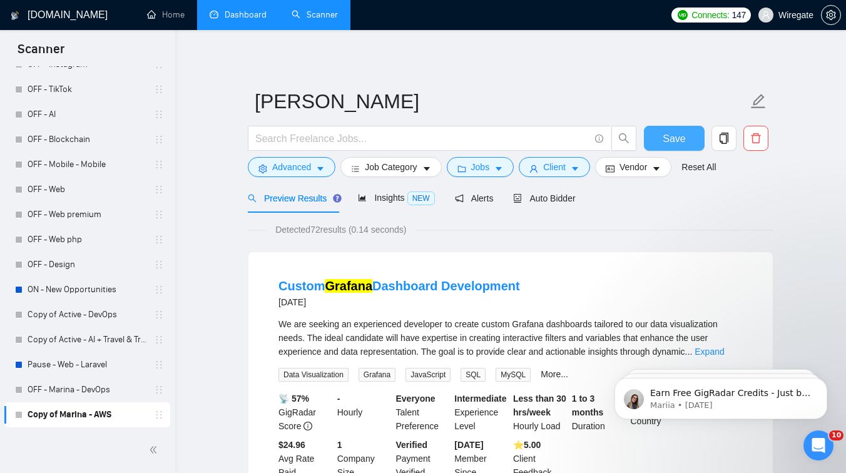
click at [662, 142] on span "Save" at bounding box center [673, 139] width 23 height 16
click at [543, 195] on span "Auto Bidder" at bounding box center [544, 198] width 62 height 10
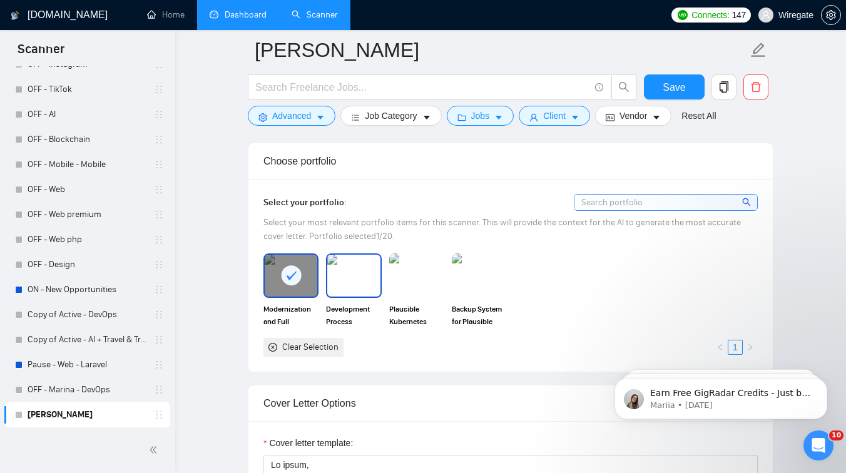
scroll to position [1117, 0]
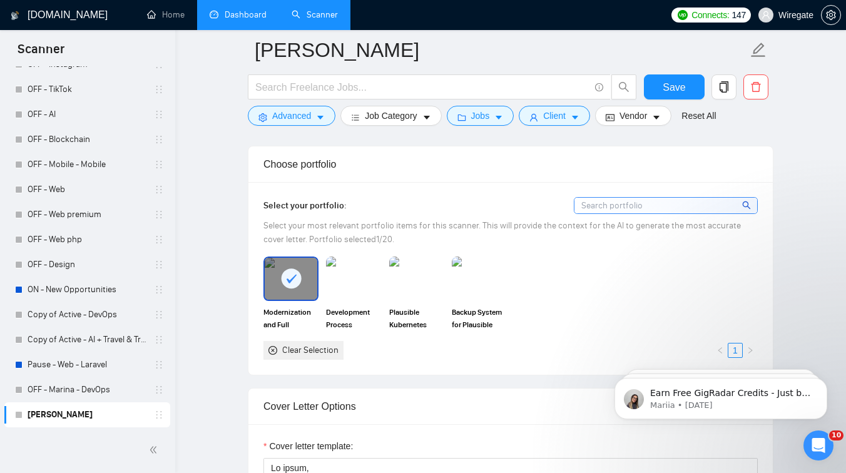
click at [612, 201] on input at bounding box center [665, 206] width 183 height 16
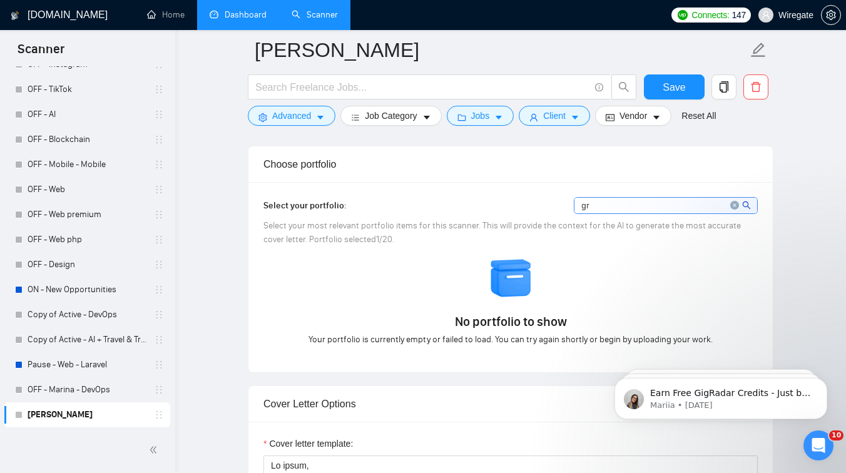
type input "g"
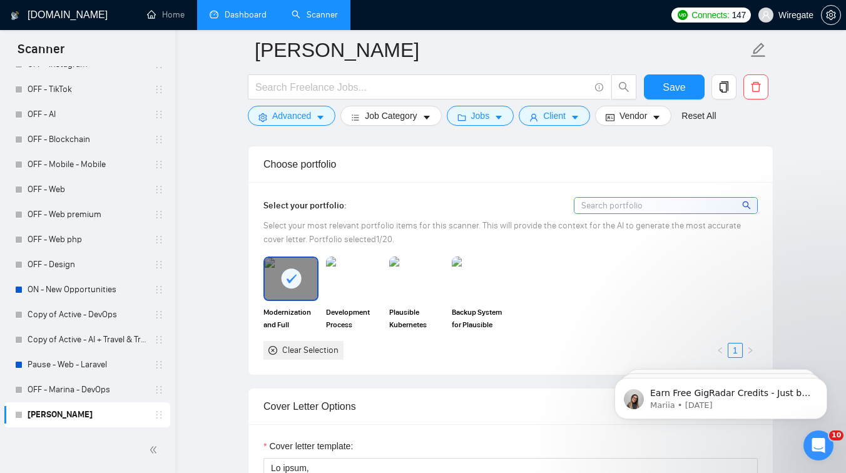
click at [526, 176] on div "Choose portfolio" at bounding box center [510, 164] width 494 height 36
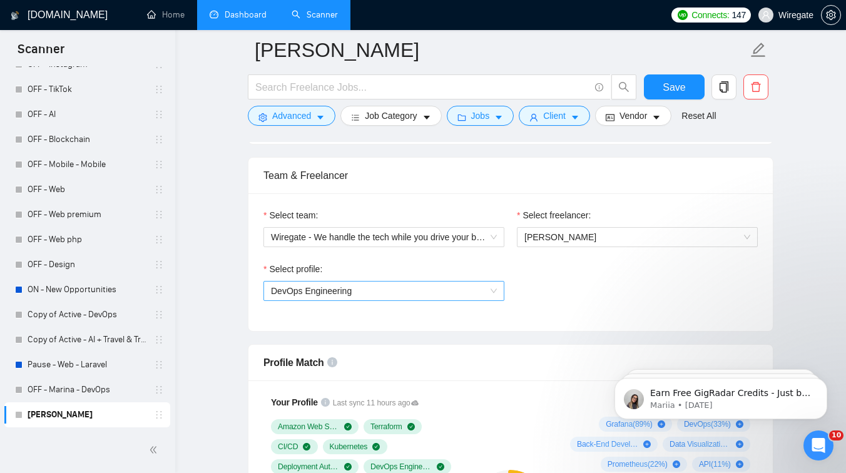
scroll to position [609, 0]
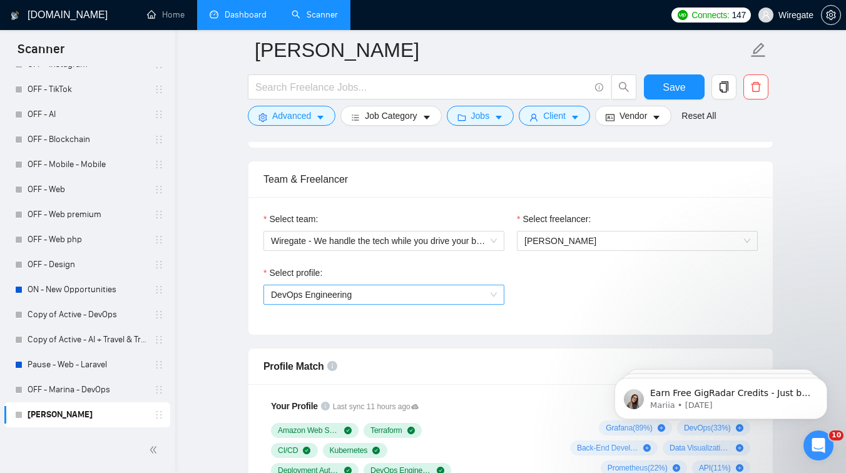
click at [429, 294] on span "DevOps Engineering" at bounding box center [384, 294] width 226 height 19
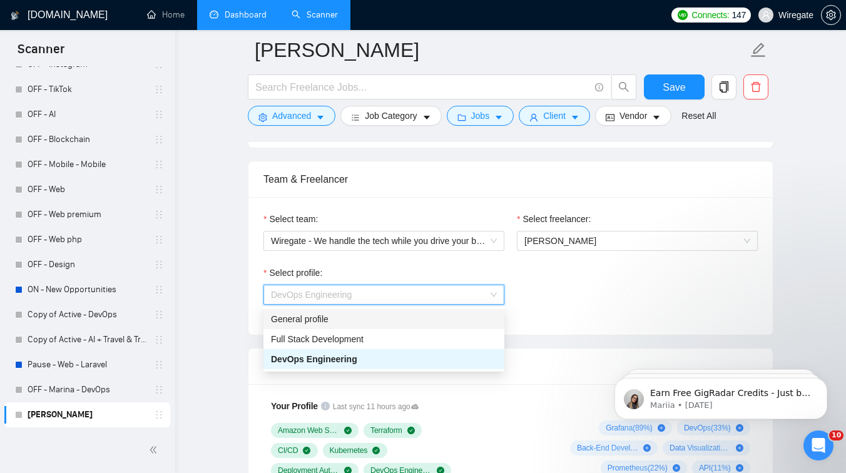
click at [346, 320] on div "General profile" at bounding box center [384, 319] width 226 height 14
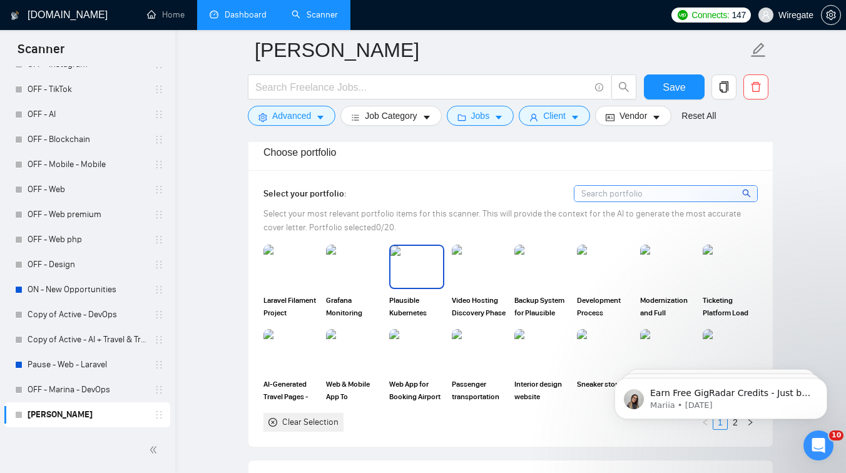
scroll to position [1068, 0]
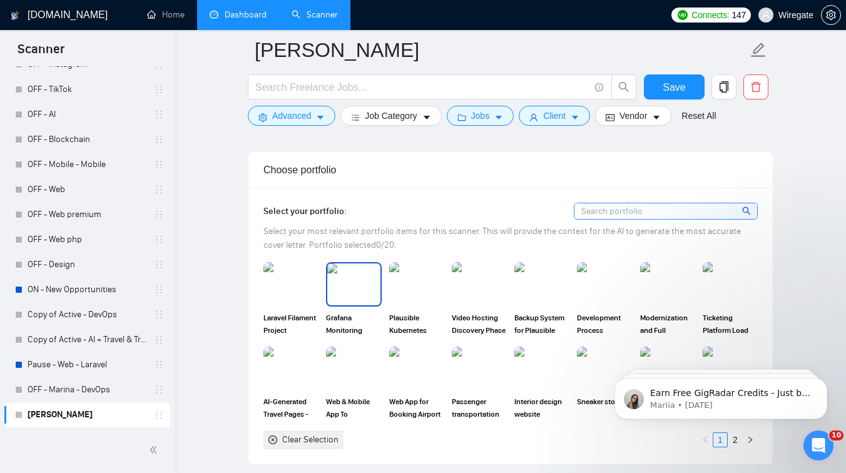
click at [348, 291] on img at bounding box center [353, 283] width 53 height 41
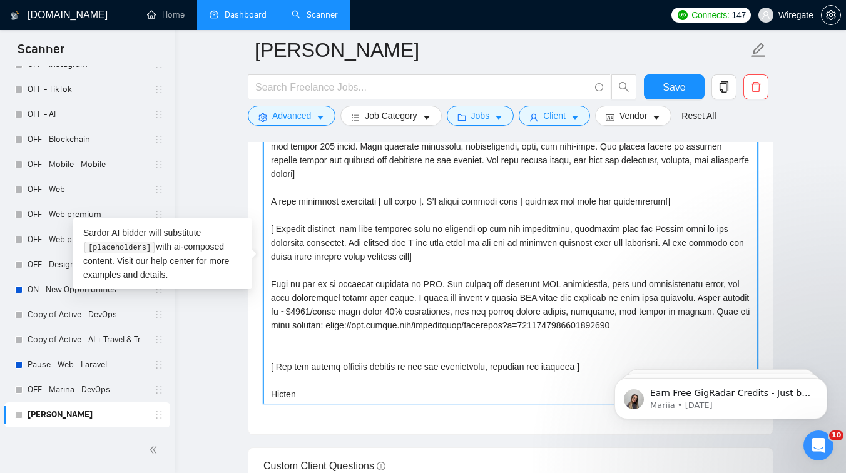
scroll to position [96, 0]
drag, startPoint x: 719, startPoint y: 323, endPoint x: 525, endPoint y: 320, distance: 193.3
click at [525, 320] on textarea "Cover letter template:" at bounding box center [510, 263] width 494 height 281
drag, startPoint x: 307, startPoint y: 327, endPoint x: 271, endPoint y: 284, distance: 56.4
click at [271, 284] on textarea "Cover letter template:" at bounding box center [510, 263] width 494 height 281
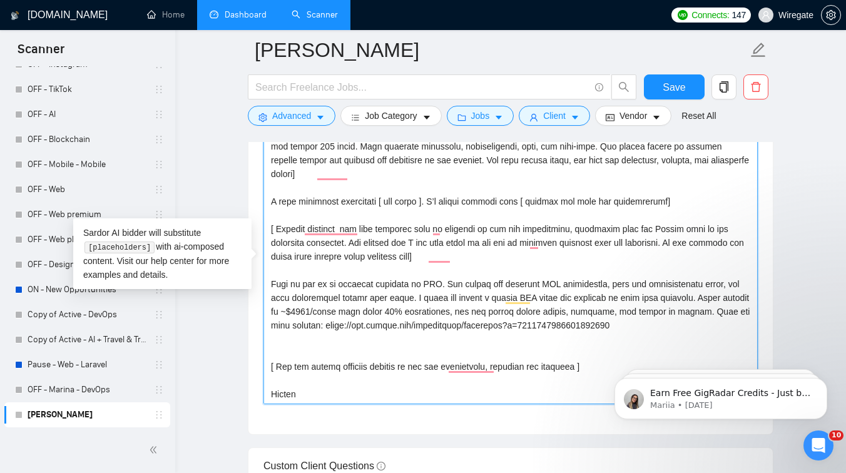
paste textarea "In my recent project with Grafana, I automated monitoring for classic web serve…"
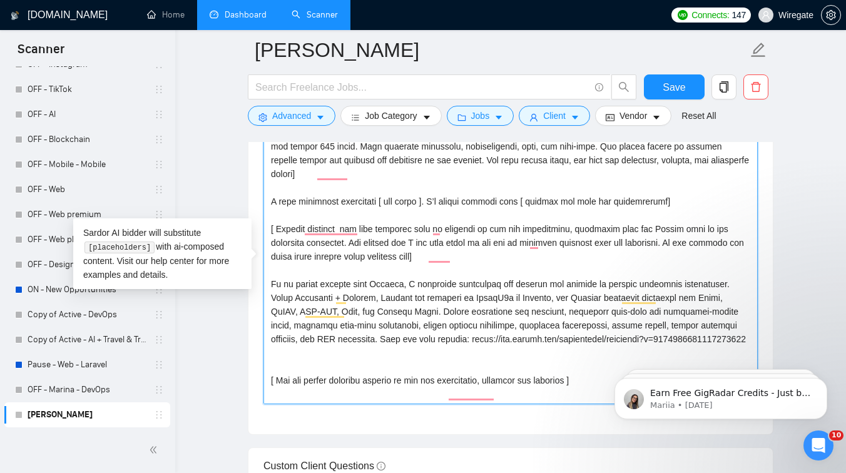
drag, startPoint x: 411, startPoint y: 348, endPoint x: 517, endPoint y: 342, distance: 105.9
click at [517, 342] on textarea "Cover letter template:" at bounding box center [510, 263] width 494 height 281
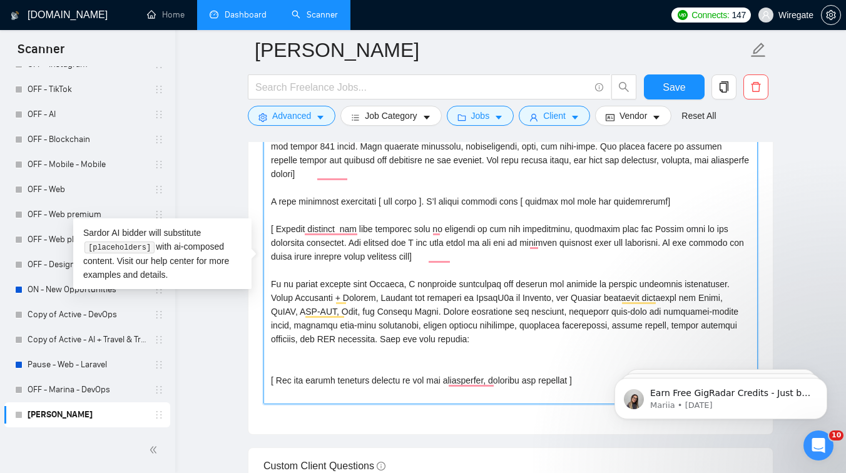
paste textarea "[URL][DOMAIN_NAME]"
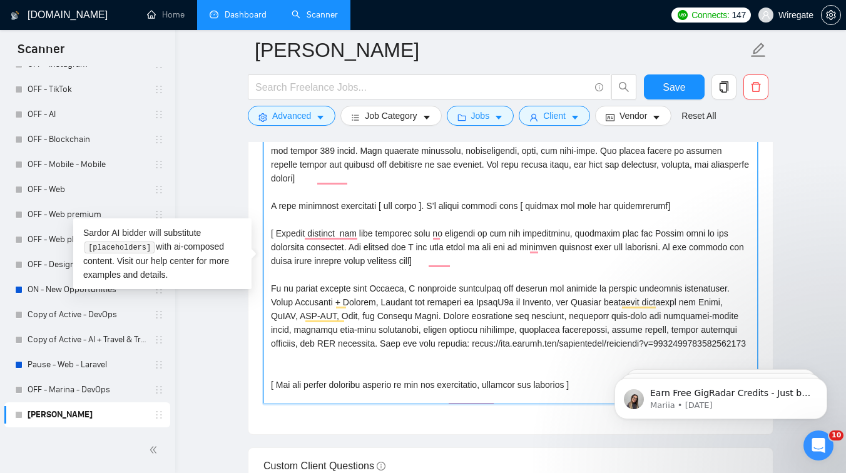
scroll to position [0, 0]
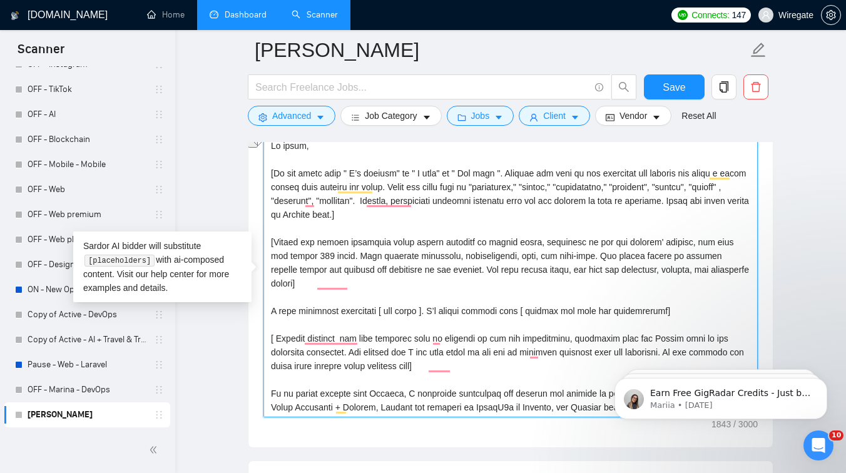
drag, startPoint x: 683, startPoint y: 312, endPoint x: 271, endPoint y: 314, distance: 411.6
click at [271, 314] on textarea "Cover letter template:" at bounding box center [510, 276] width 494 height 281
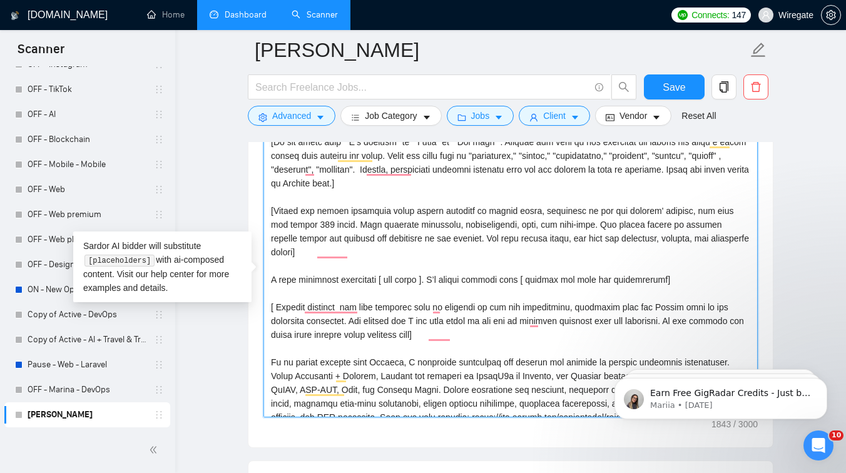
click at [427, 278] on textarea "Cover letter template:" at bounding box center [510, 276] width 494 height 281
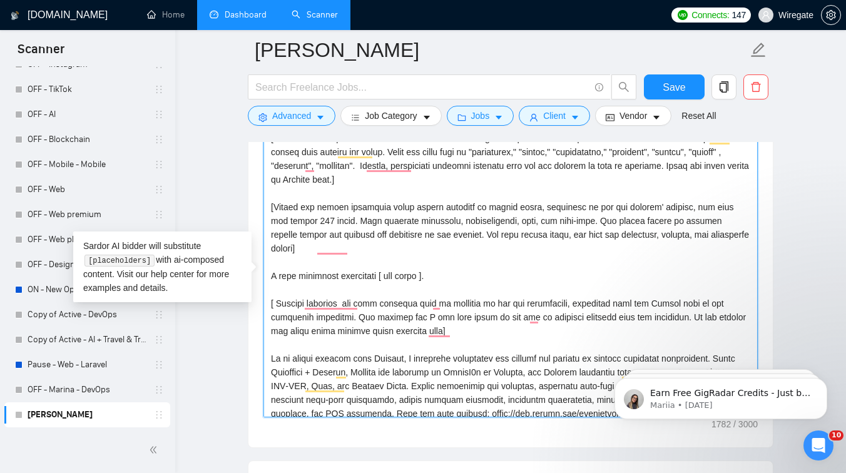
drag, startPoint x: 688, startPoint y: 277, endPoint x: 435, endPoint y: 276, distance: 252.7
drag, startPoint x: 380, startPoint y: 276, endPoint x: 298, endPoint y: 276, distance: 82.6
click at [298, 276] on textarea "Cover letter template:" at bounding box center [510, 276] width 494 height 281
click at [382, 278] on textarea "Cover letter template:" at bounding box center [510, 276] width 494 height 281
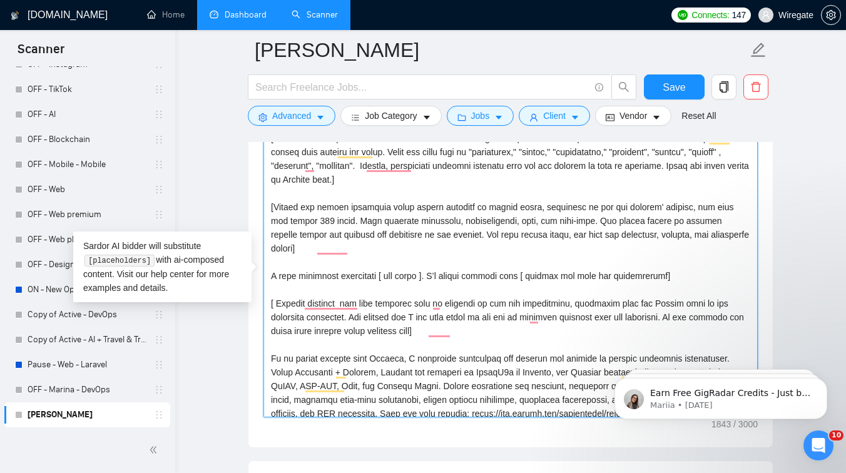
click at [483, 277] on textarea "Cover letter template:" at bounding box center [510, 276] width 494 height 281
drag, startPoint x: 522, startPoint y: 276, endPoint x: 452, endPoint y: 280, distance: 69.5
click at [452, 280] on textarea "Cover letter template:" at bounding box center [510, 276] width 494 height 281
click at [467, 274] on textarea "Cover letter template:" at bounding box center [510, 276] width 494 height 281
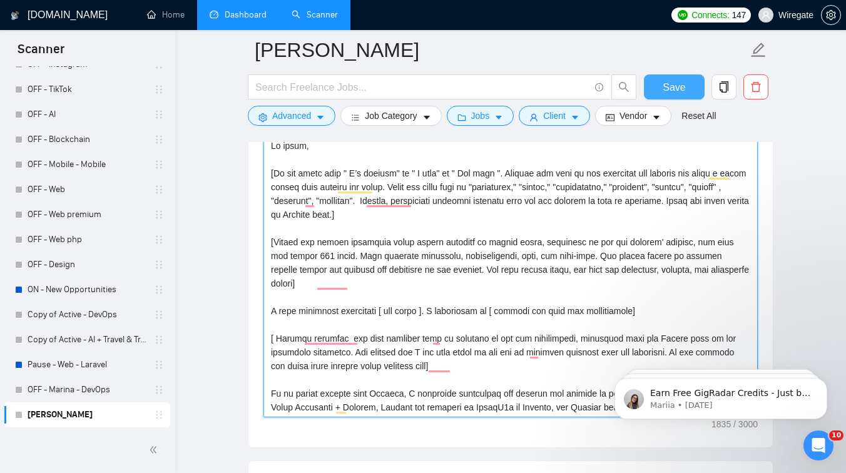
type textarea "Lo ipsum, [Do sit ametc adip " E’s doeiusm" te " I utla" et " Dol magn ". Aliqu…"
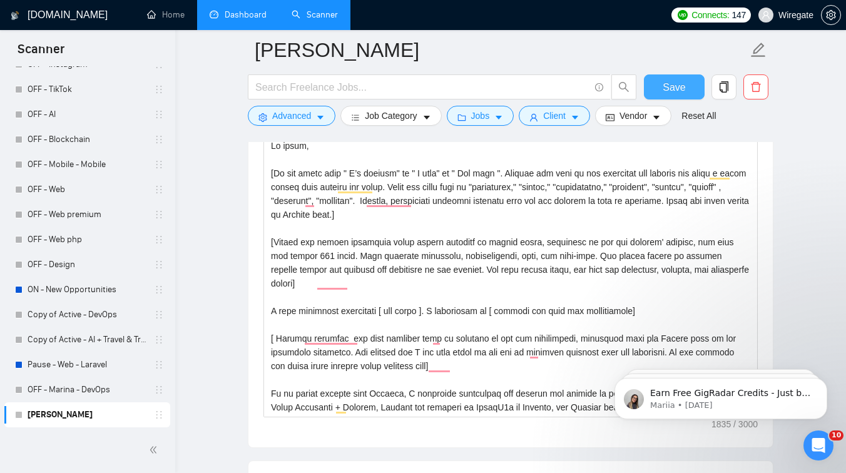
click at [676, 85] on span "Save" at bounding box center [673, 87] width 23 height 16
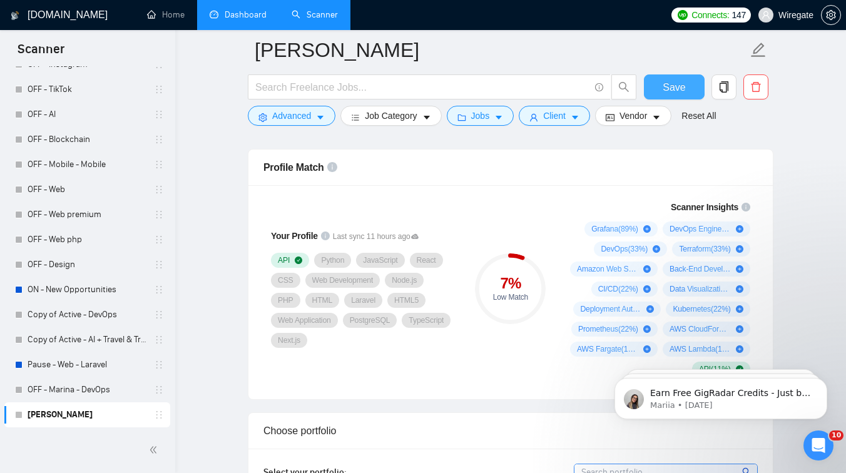
scroll to position [806, 0]
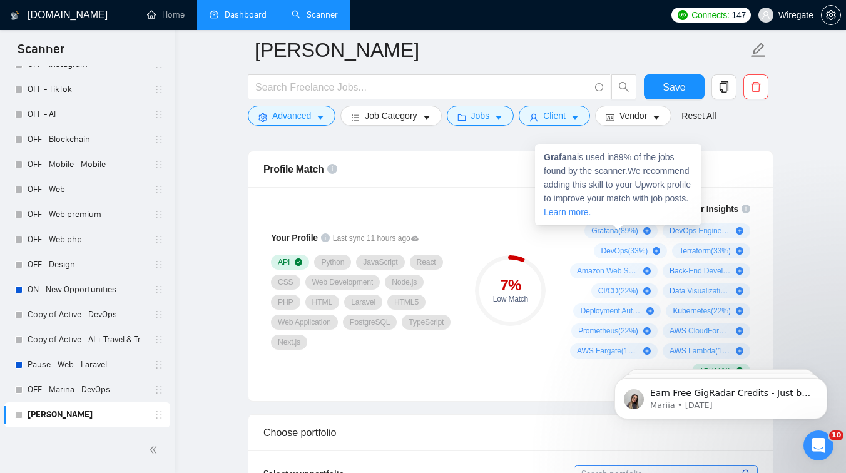
drag, startPoint x: 542, startPoint y: 153, endPoint x: 629, endPoint y: 213, distance: 105.5
click at [629, 213] on div "Grafana is used in 89 % of the jobs found by the scanner. We recommend adding t…" at bounding box center [618, 184] width 166 height 81
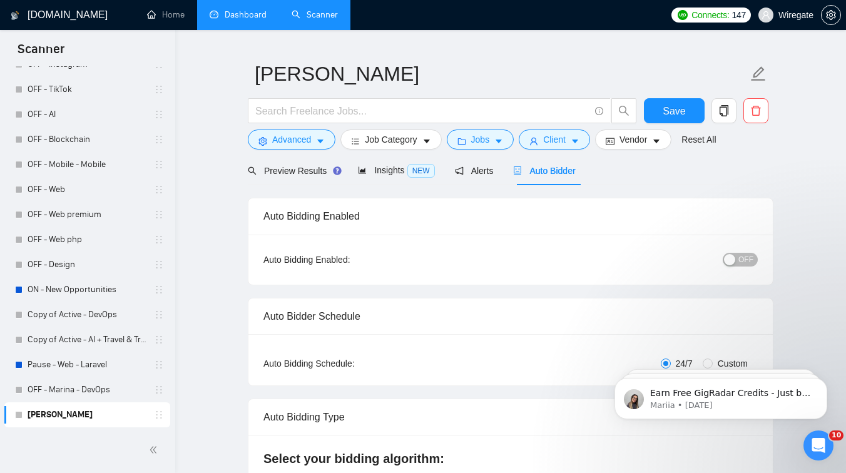
scroll to position [0, 0]
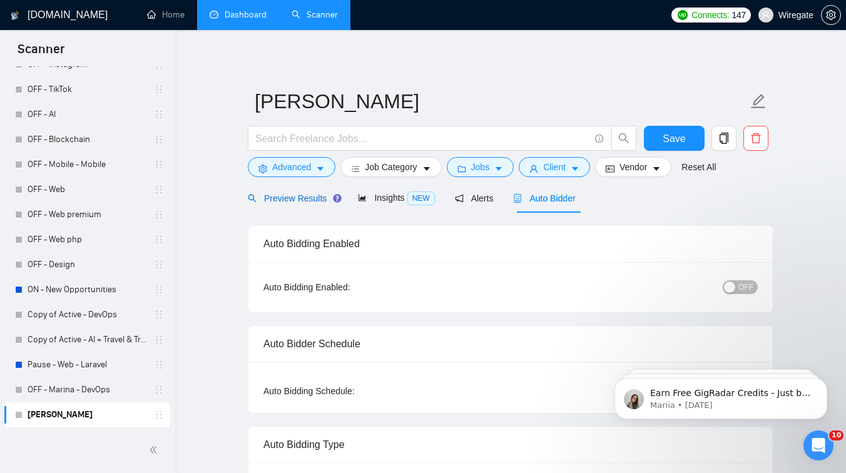
click at [295, 198] on span "Preview Results" at bounding box center [293, 198] width 90 height 10
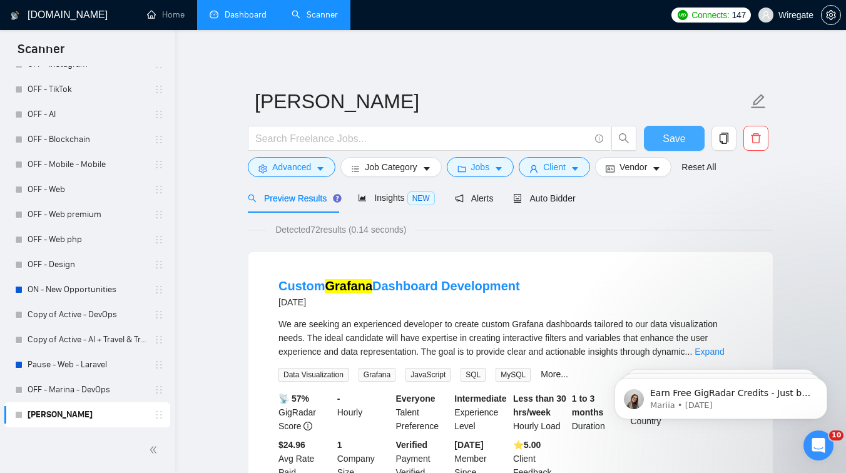
click at [666, 143] on span "Save" at bounding box center [673, 139] width 23 height 16
click at [560, 201] on span "Auto Bidder" at bounding box center [544, 198] width 62 height 10
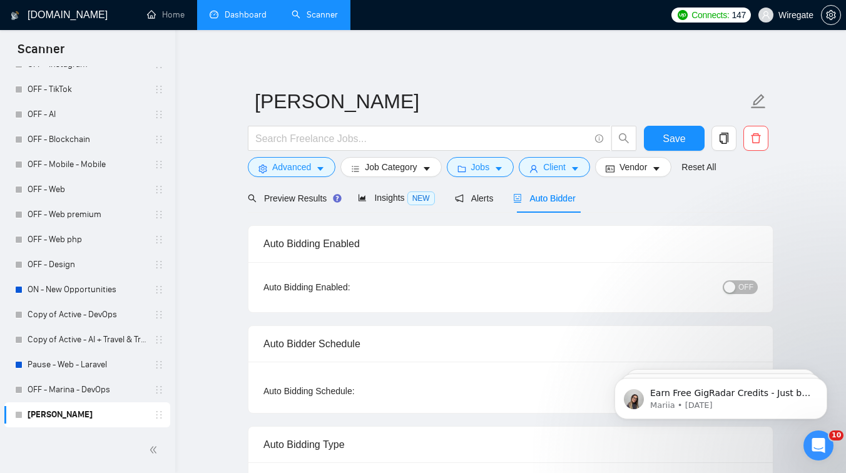
scroll to position [14, 0]
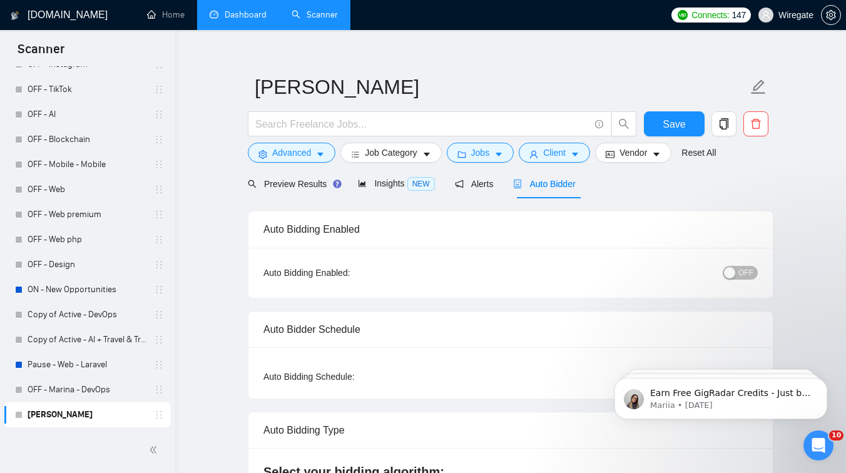
click at [743, 273] on span "OFF" at bounding box center [745, 273] width 15 height 14
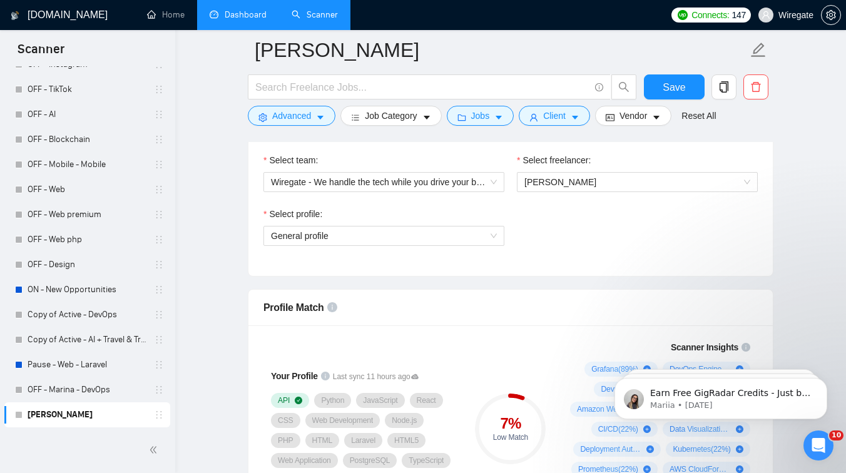
scroll to position [676, 0]
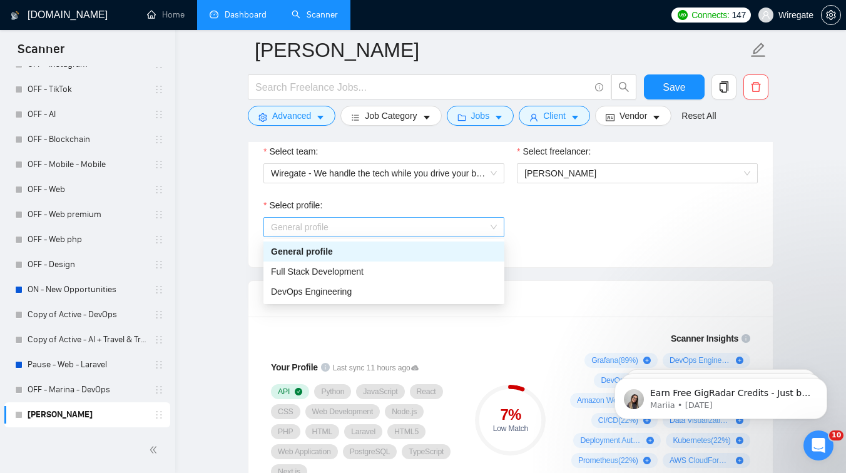
click at [464, 233] on span "General profile" at bounding box center [384, 227] width 226 height 19
click at [554, 220] on div "Select profile: General profile" at bounding box center [510, 225] width 507 height 54
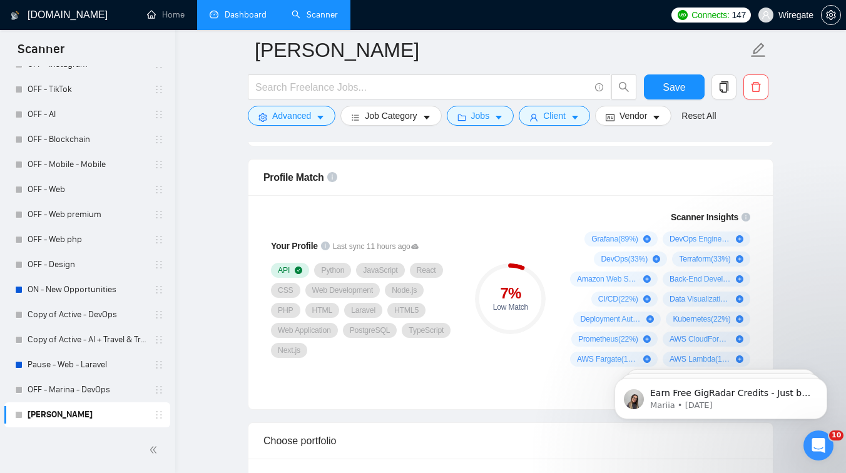
scroll to position [796, 0]
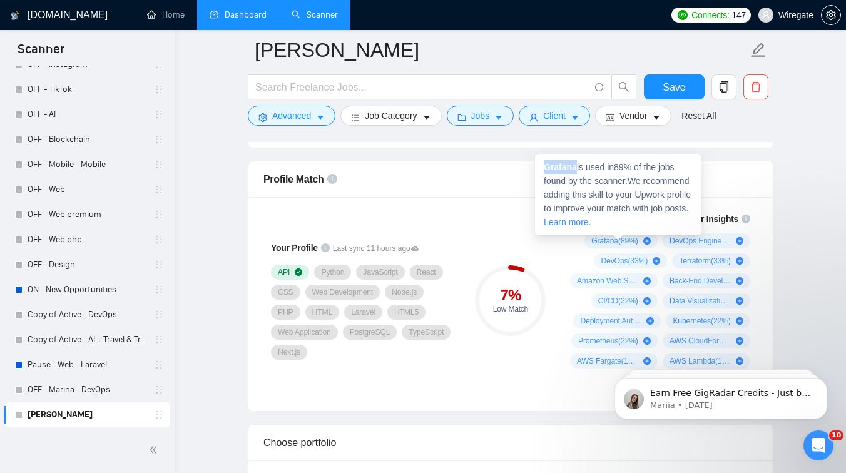
drag, startPoint x: 577, startPoint y: 168, endPoint x: 545, endPoint y: 166, distance: 32.6
click at [545, 166] on span "Grafana is used in 89 % of the jobs found by the scanner. We recommend adding t…" at bounding box center [617, 194] width 147 height 65
copy strong "Grafana"
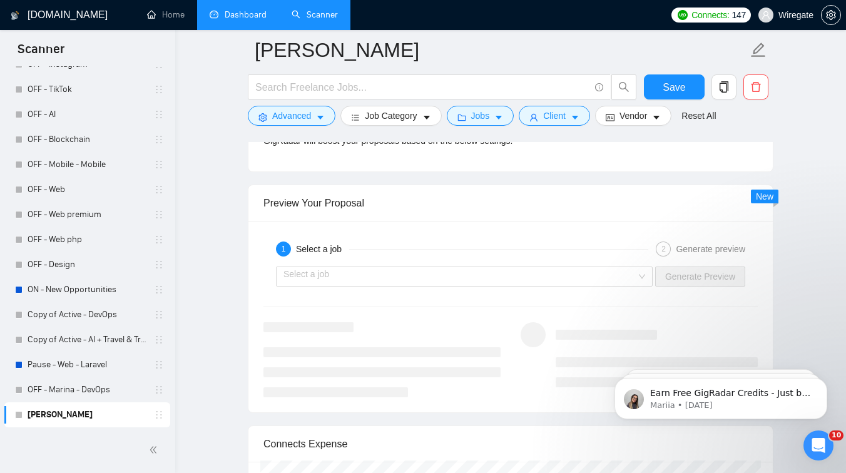
scroll to position [2437, 0]
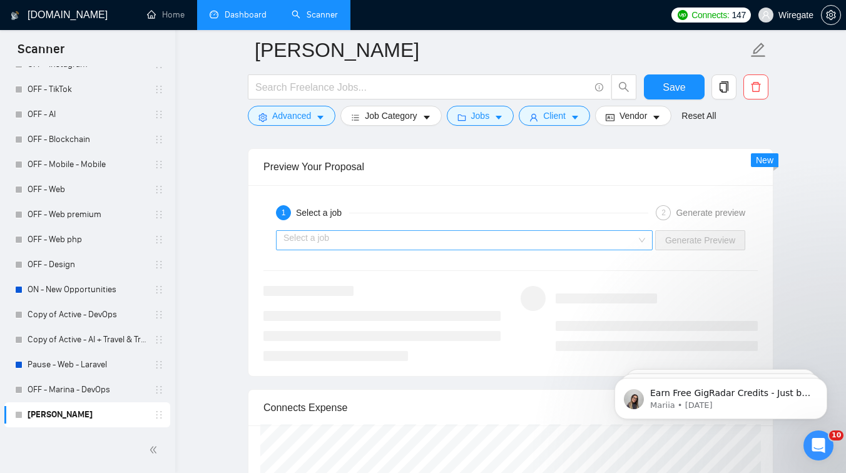
click at [559, 240] on input "search" at bounding box center [459, 240] width 353 height 19
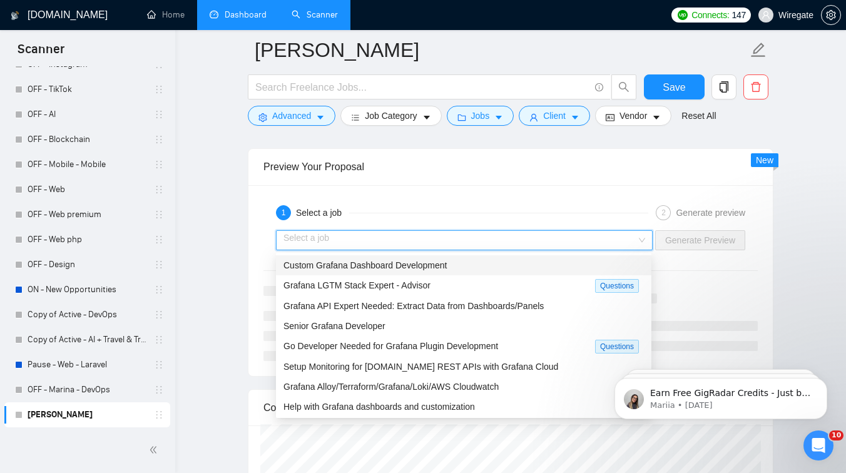
click at [446, 262] on span "Custom Grafana Dashboard Development" at bounding box center [364, 265] width 163 height 10
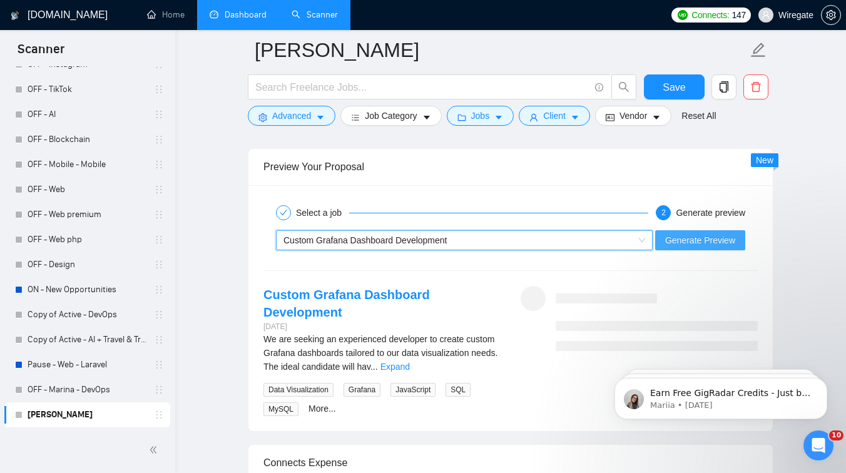
click at [676, 238] on span "Generate Preview" at bounding box center [700, 240] width 70 height 14
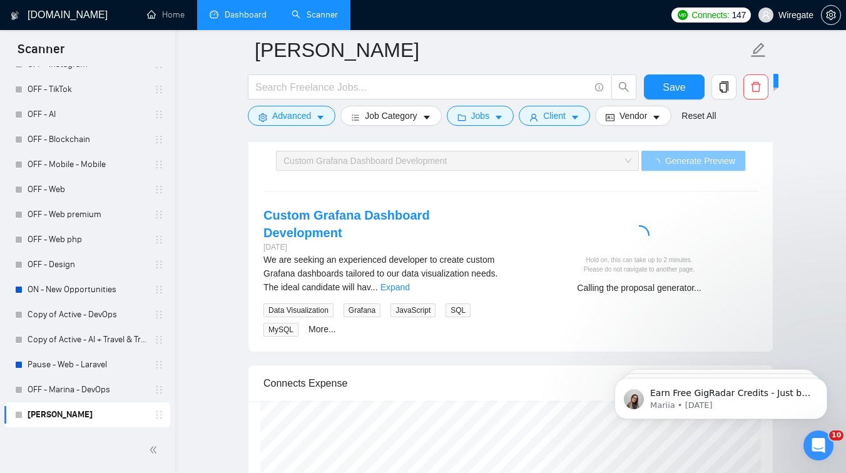
scroll to position [2518, 0]
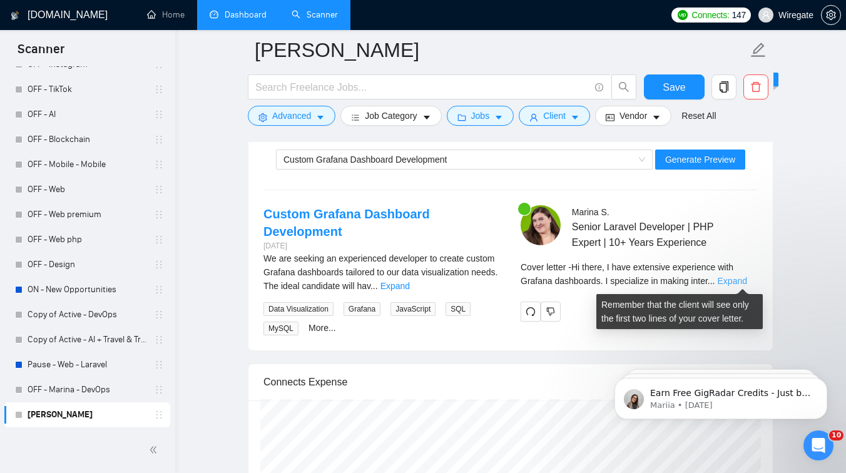
click at [743, 276] on link "Expand" at bounding box center [731, 281] width 29 height 10
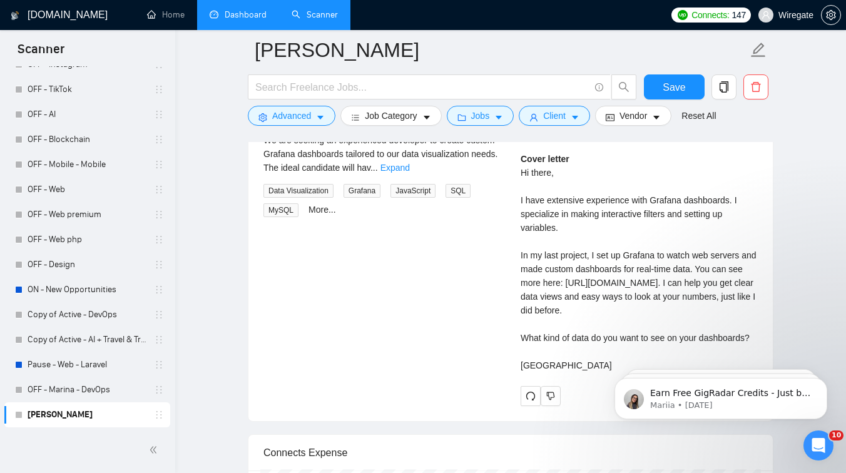
scroll to position [2634, 0]
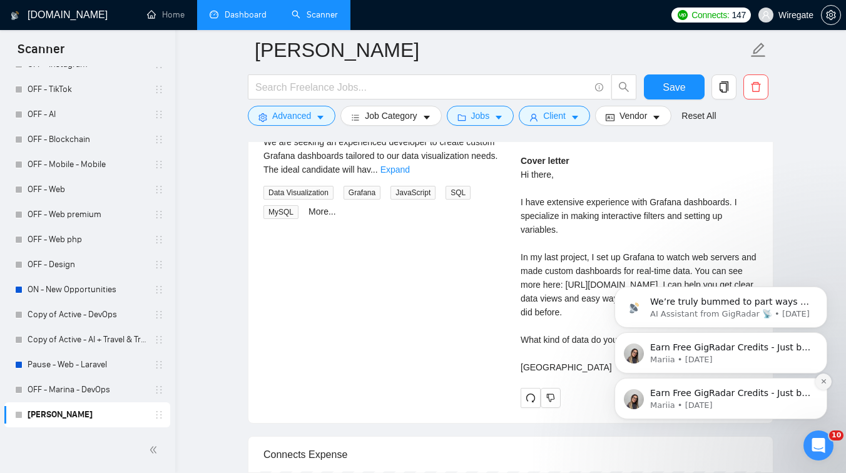
click at [826, 383] on icon "Dismiss notification" at bounding box center [823, 381] width 7 height 7
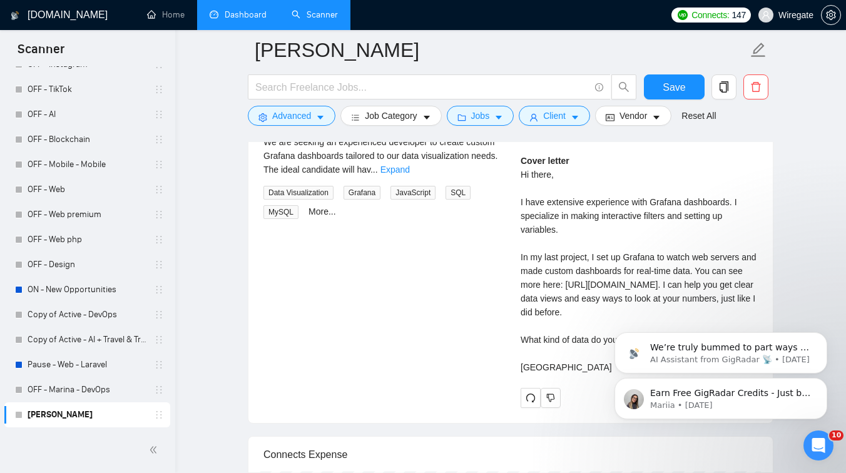
click at [826, 383] on icon "Dismiss notification" at bounding box center [824, 382] width 6 height 6
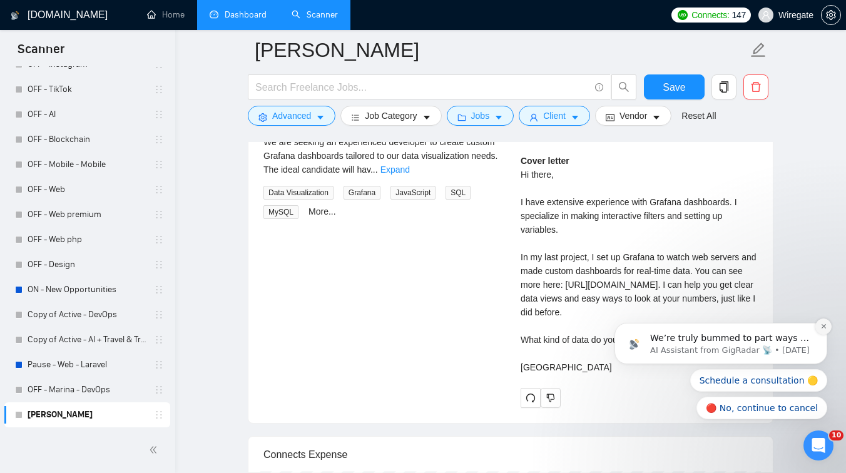
click at [826, 328] on icon "Dismiss notification" at bounding box center [823, 326] width 7 height 7
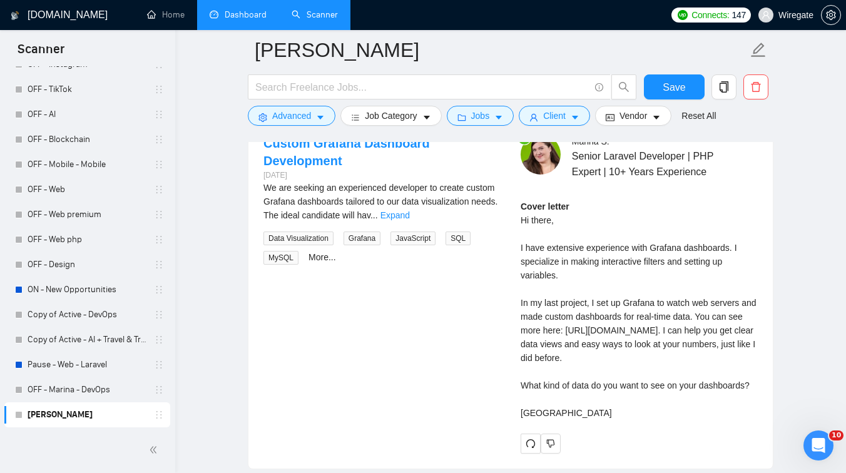
scroll to position [2578, 0]
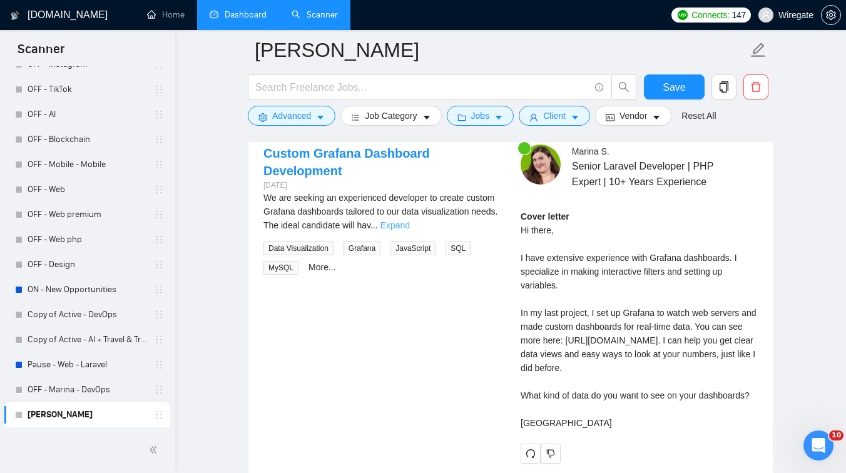
click at [410, 223] on link "Expand" at bounding box center [394, 225] width 29 height 10
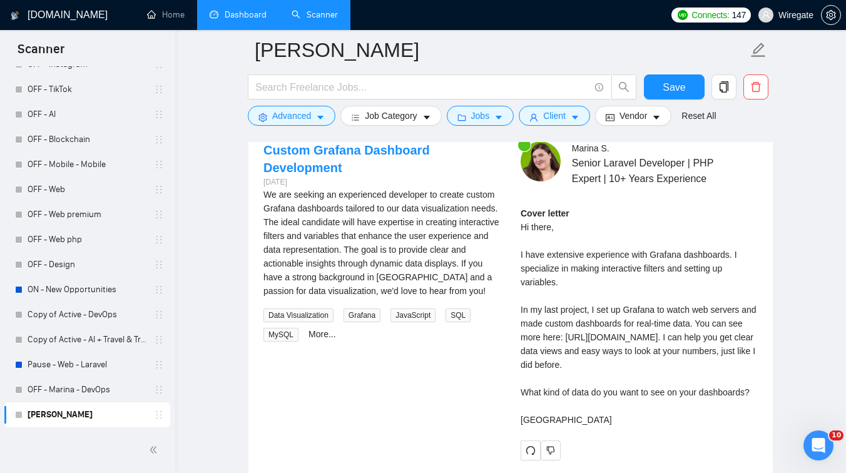
scroll to position [2583, 0]
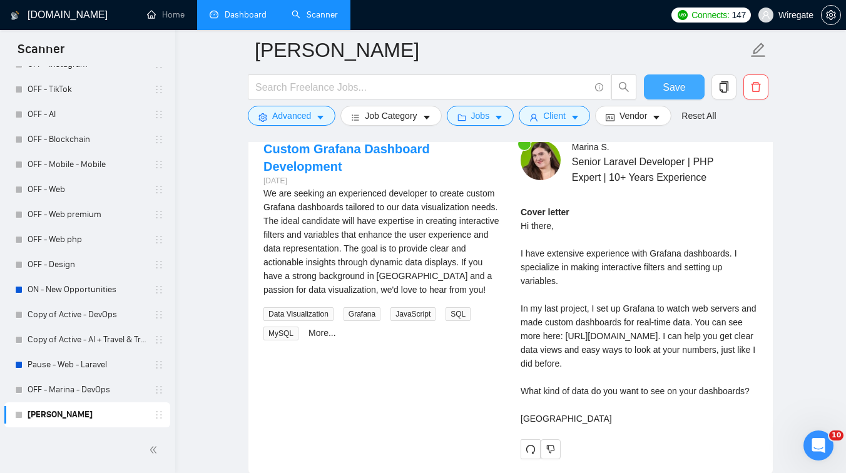
click at [660, 87] on button "Save" at bounding box center [674, 86] width 61 height 25
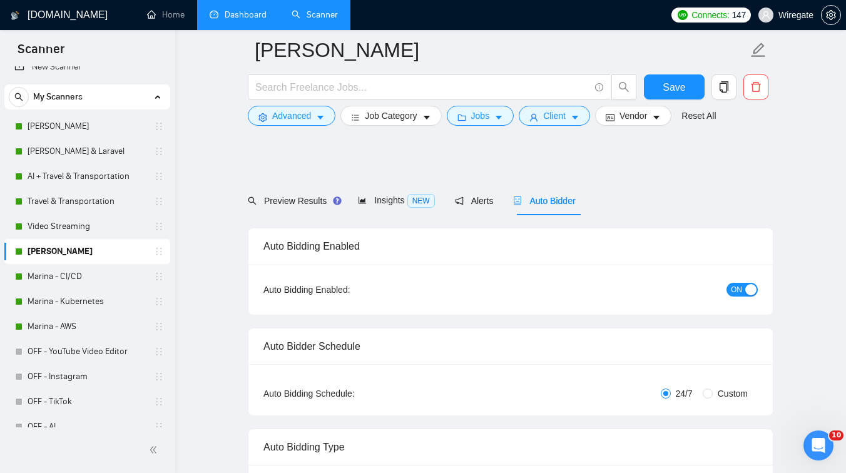
scroll to position [0, 0]
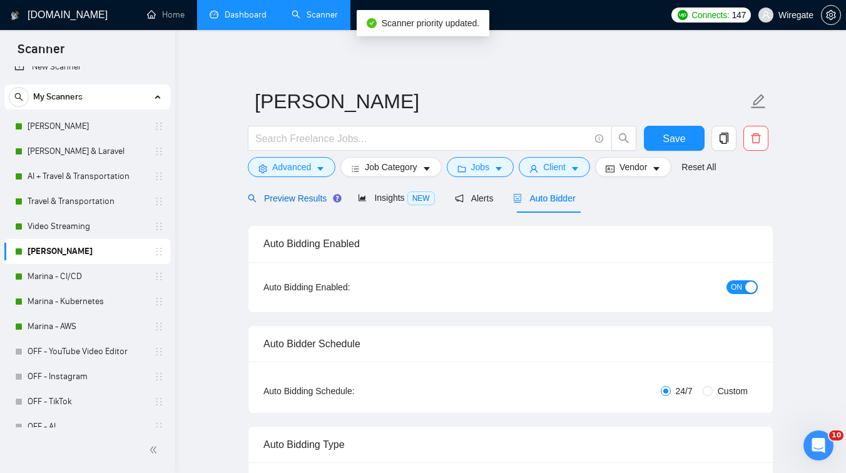
click at [277, 198] on span "Preview Results" at bounding box center [293, 198] width 90 height 10
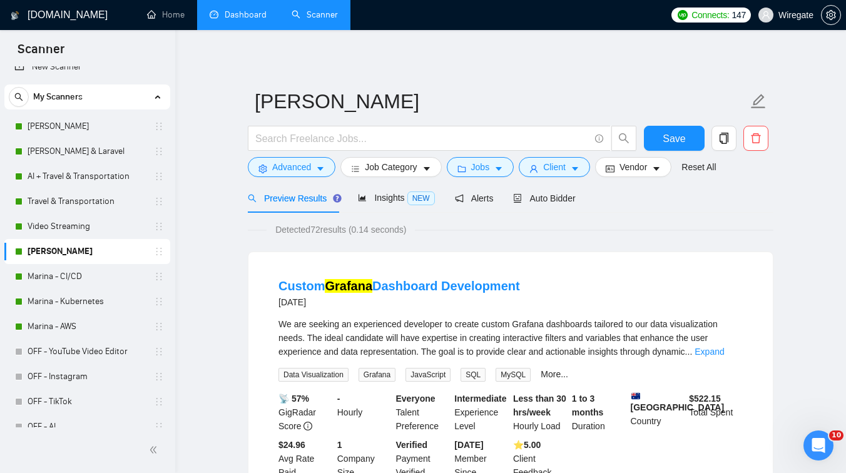
click at [236, 20] on link "Dashboard" at bounding box center [238, 14] width 57 height 11
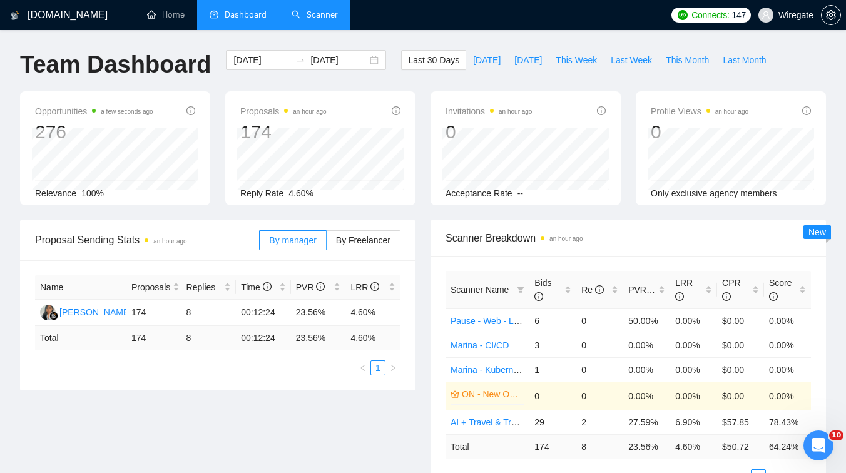
click at [310, 20] on link "Scanner" at bounding box center [314, 14] width 46 height 11
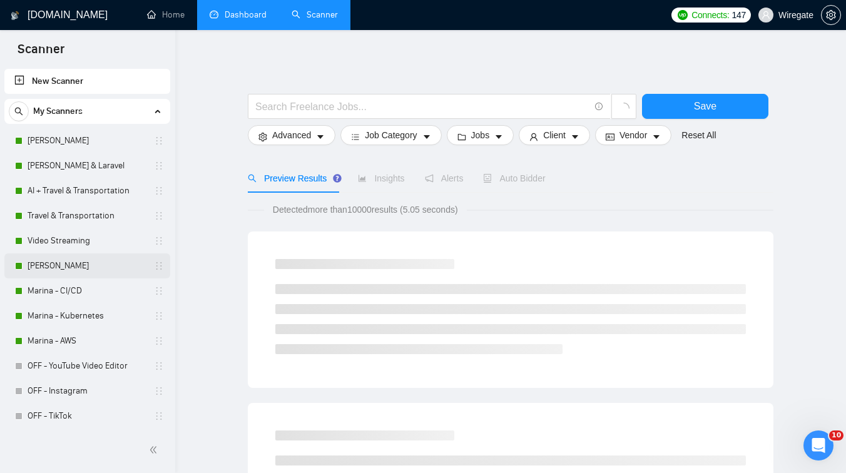
click at [79, 266] on link "[PERSON_NAME]" at bounding box center [87, 265] width 119 height 25
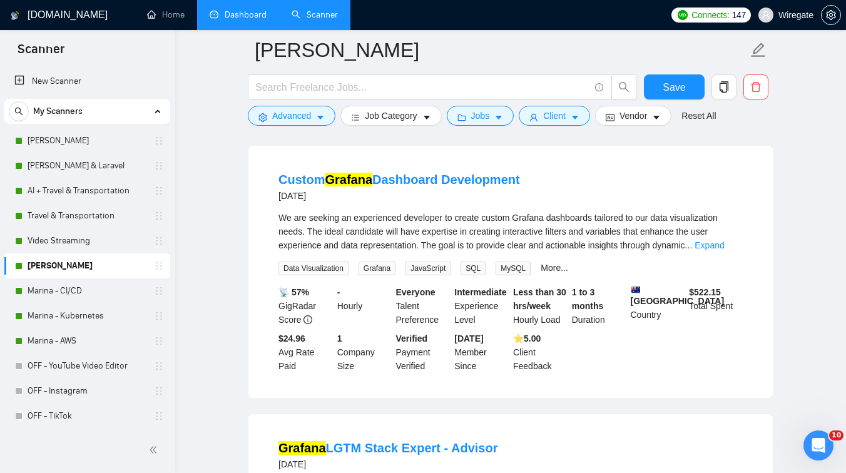
scroll to position [135, 0]
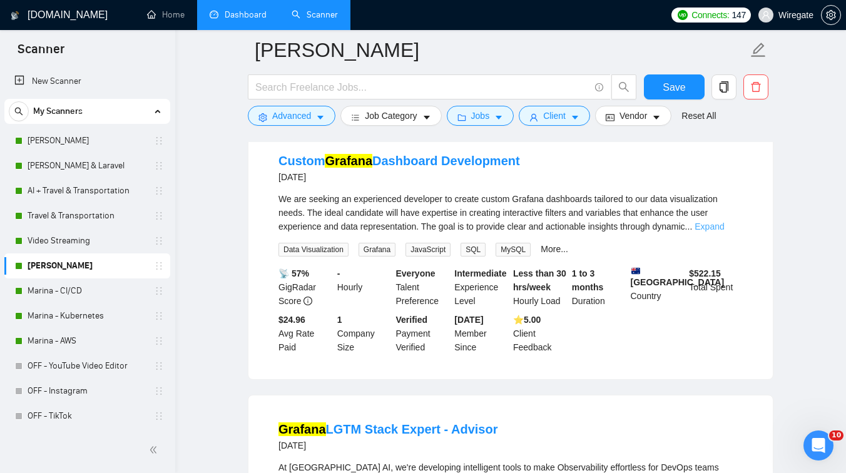
click at [722, 224] on link "Expand" at bounding box center [708, 226] width 29 height 10
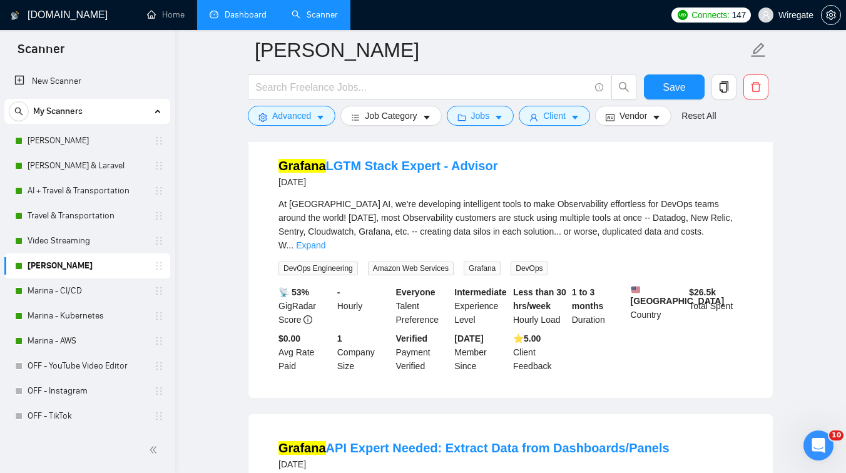
scroll to position [425, 0]
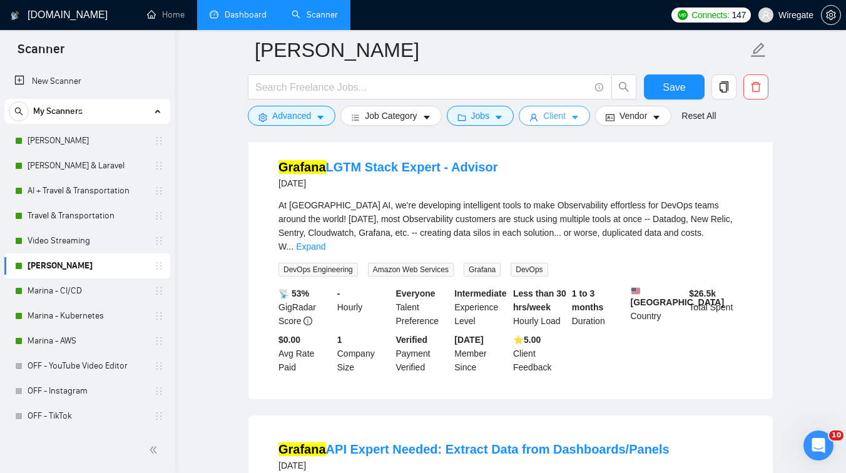
click at [555, 115] on span "Client" at bounding box center [554, 116] width 23 height 14
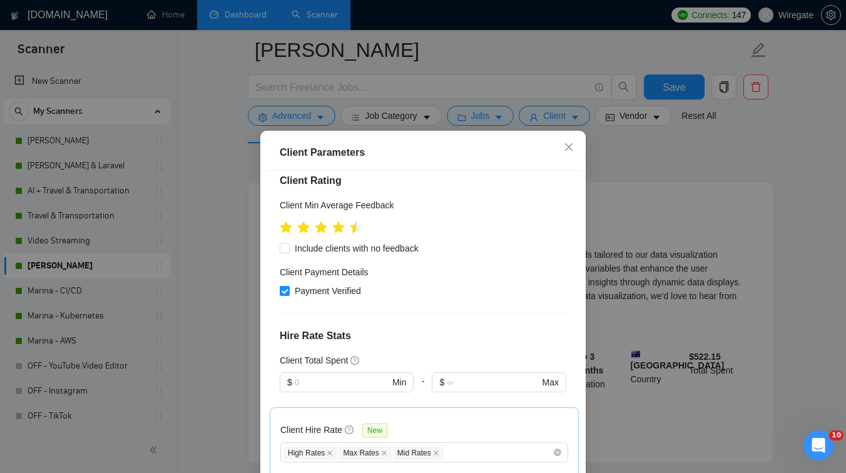
scroll to position [231, 0]
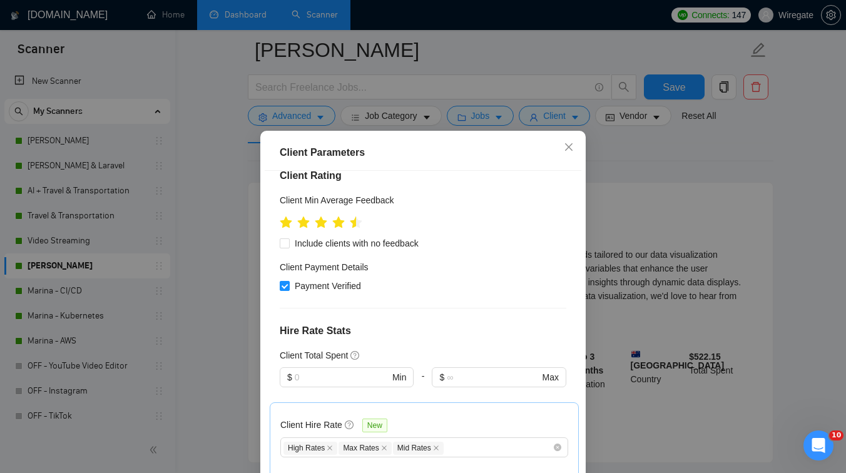
click at [633, 219] on div "Client Parameters Client Location Include Client Countries Select Exclude Clien…" at bounding box center [423, 236] width 846 height 473
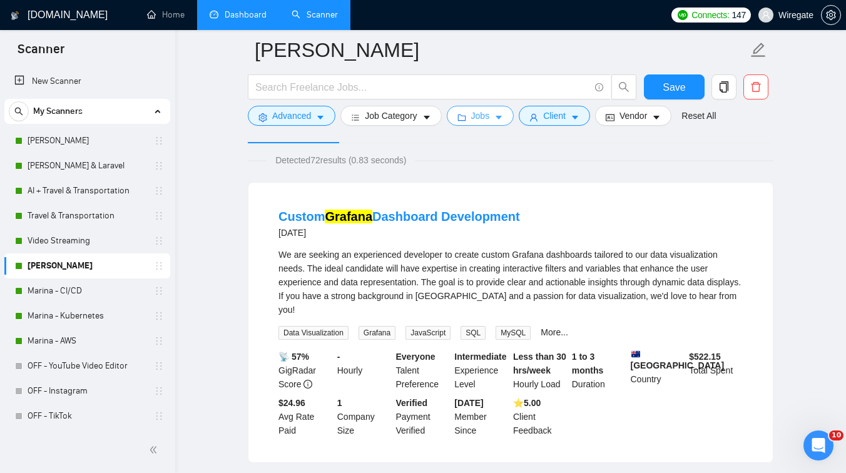
click at [490, 115] on span "Jobs" at bounding box center [480, 116] width 19 height 14
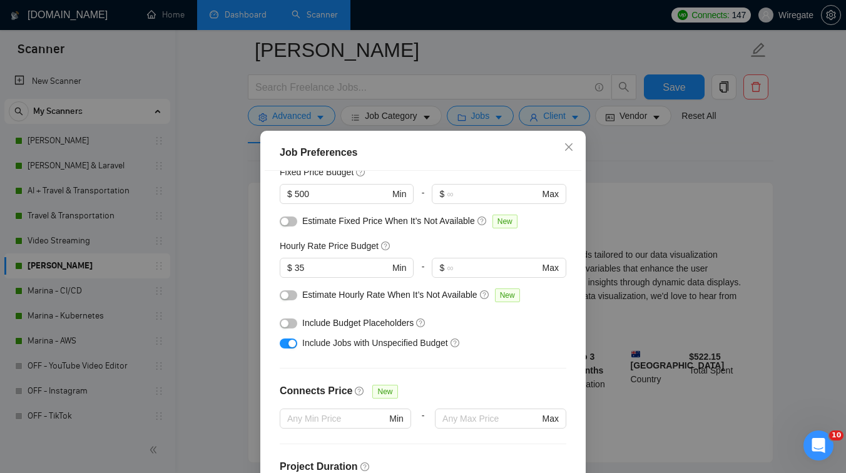
scroll to position [131, 0]
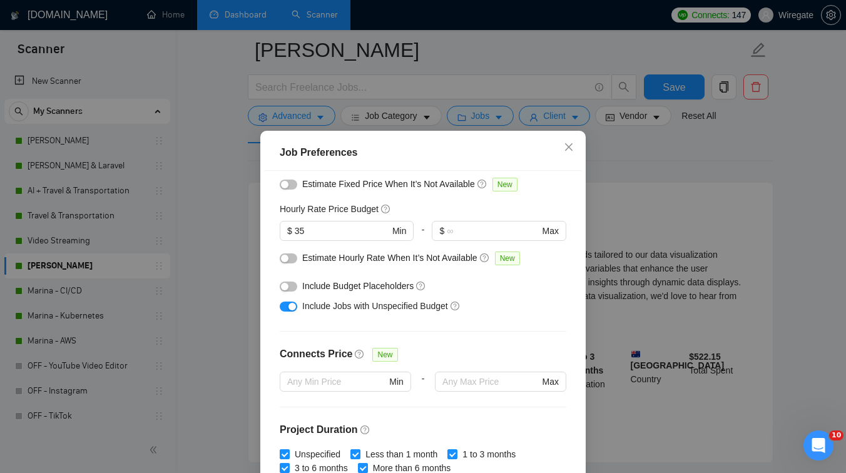
click at [663, 199] on div "Job Preferences Budget Project Type All Fixed Price Hourly Rate Fixed Price Bud…" at bounding box center [423, 236] width 846 height 473
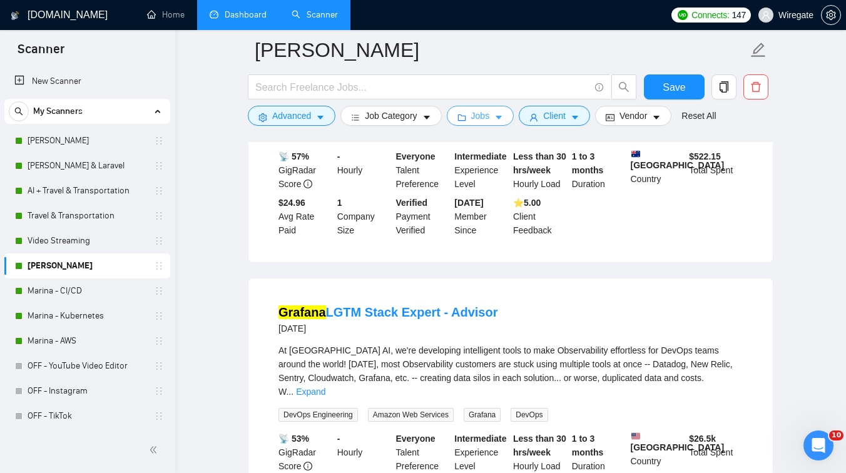
scroll to position [0, 0]
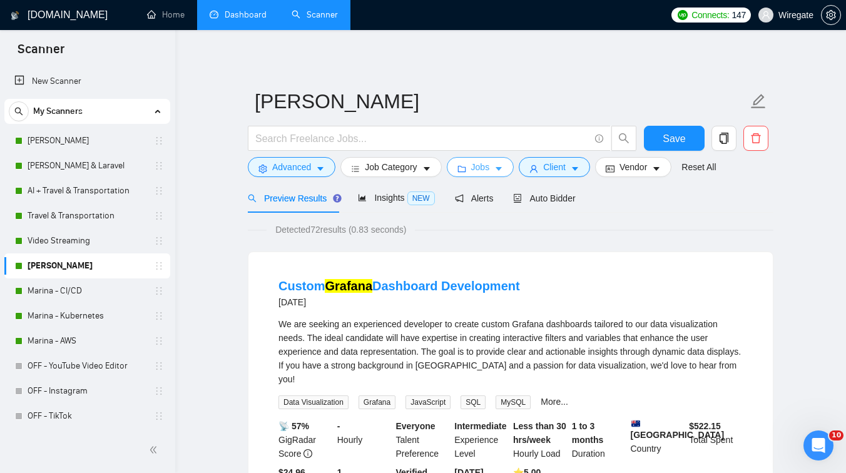
click at [493, 175] on button "Jobs" at bounding box center [481, 167] width 68 height 20
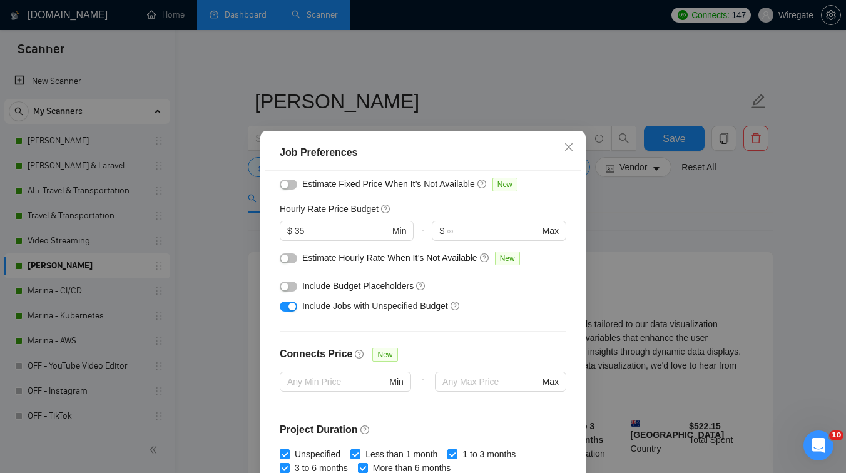
scroll to position [36, 0]
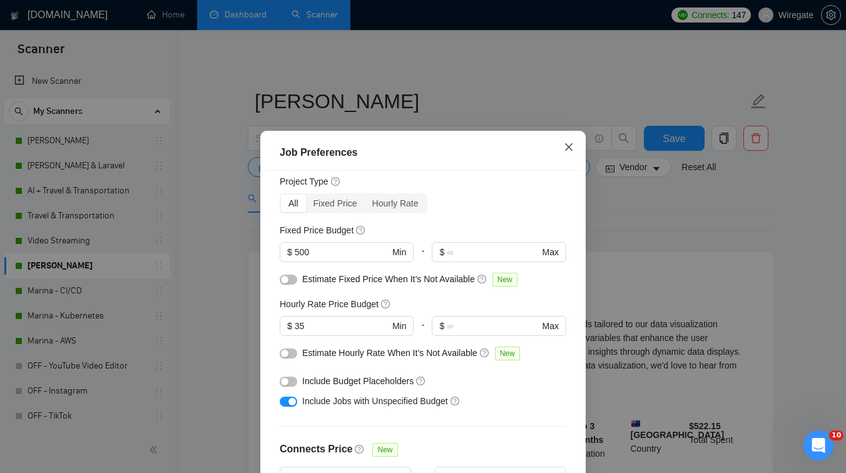
click at [569, 150] on icon "close" at bounding box center [569, 147] width 10 height 10
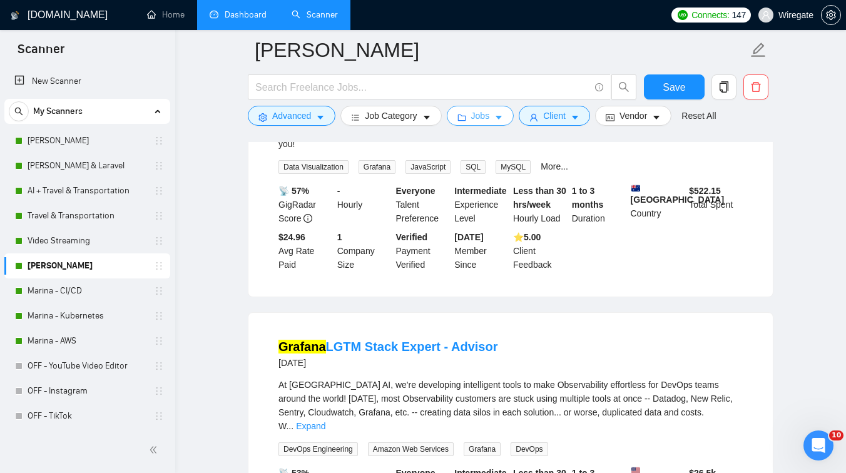
scroll to position [0, 0]
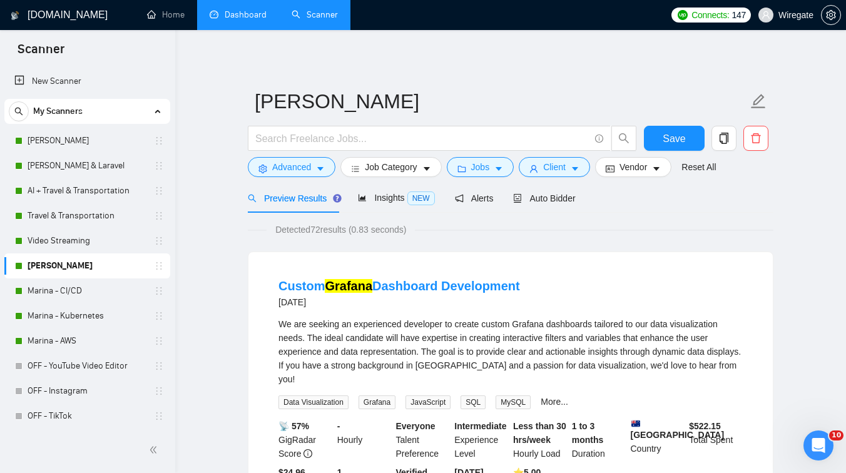
click at [266, 9] on link "Dashboard" at bounding box center [238, 14] width 57 height 11
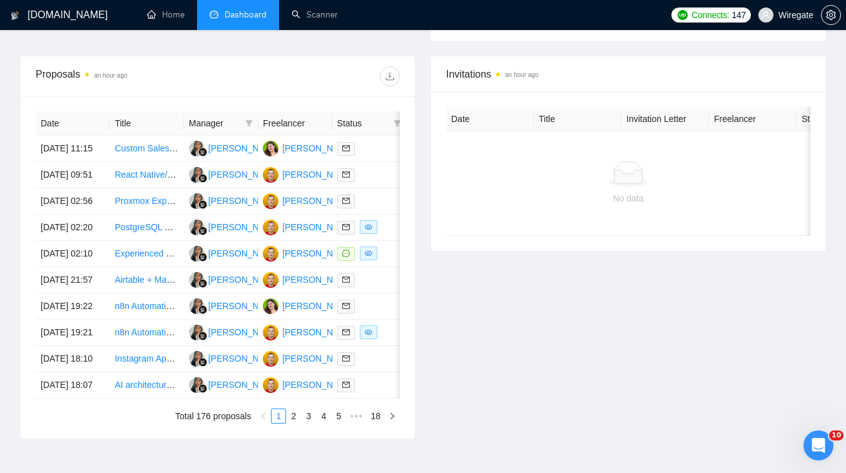
scroll to position [459, 0]
click at [141, 266] on td "Experienced Network/DevOps Engineer Needed for Remote System Diagnostics" at bounding box center [146, 253] width 74 height 26
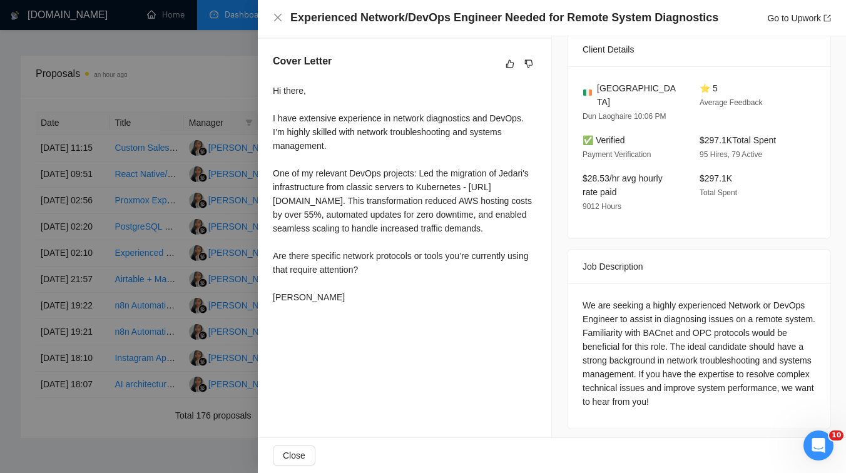
scroll to position [319, 0]
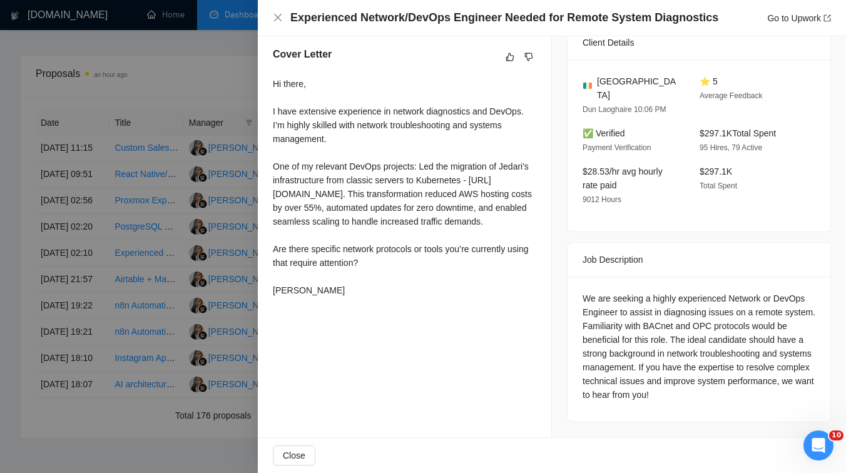
click at [223, 180] on div at bounding box center [423, 236] width 846 height 473
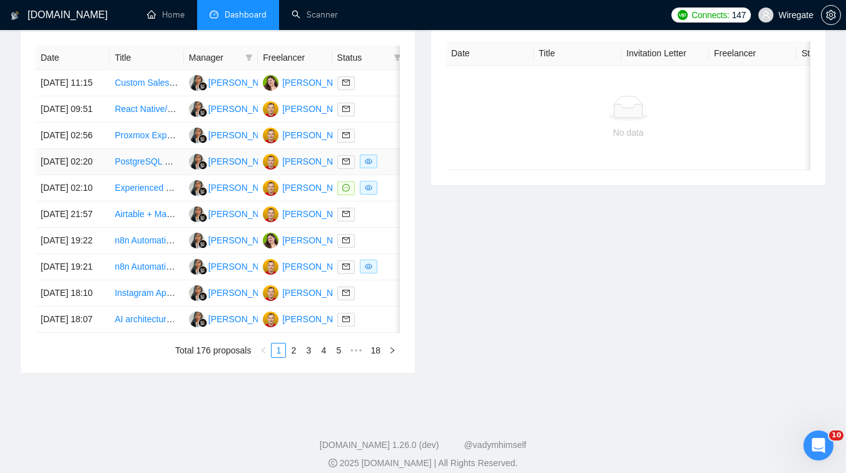
scroll to position [525, 0]
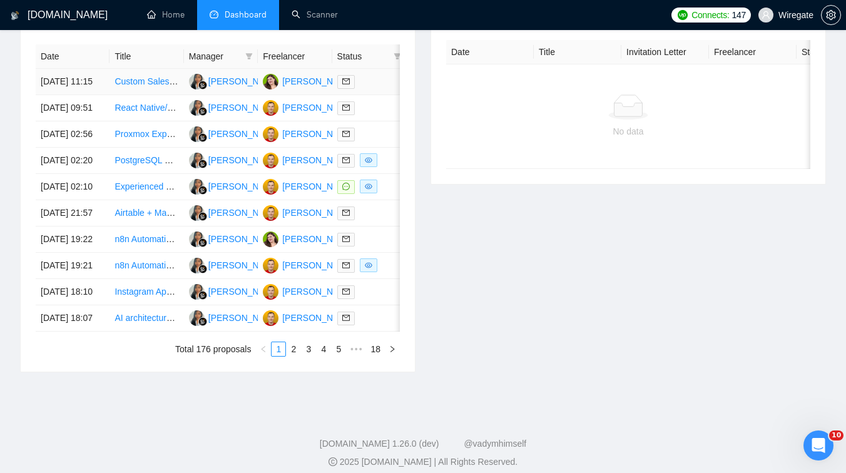
click at [148, 95] on td "Custom Sales Dashboard Development" at bounding box center [146, 82] width 74 height 26
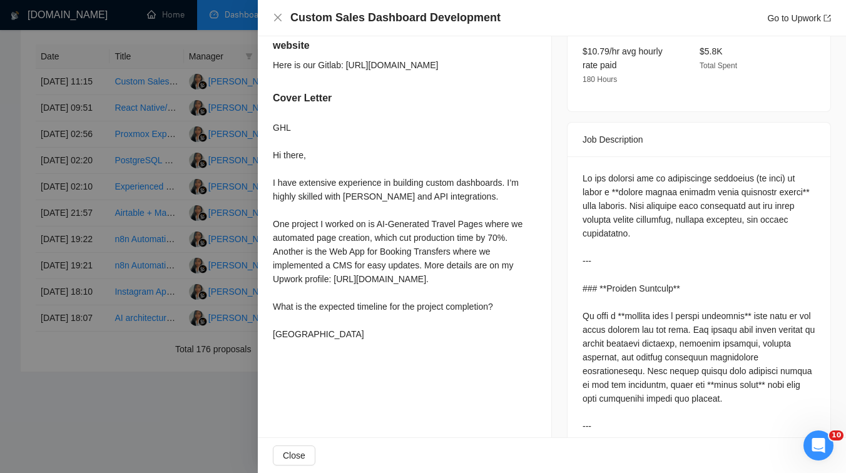
scroll to position [509, 0]
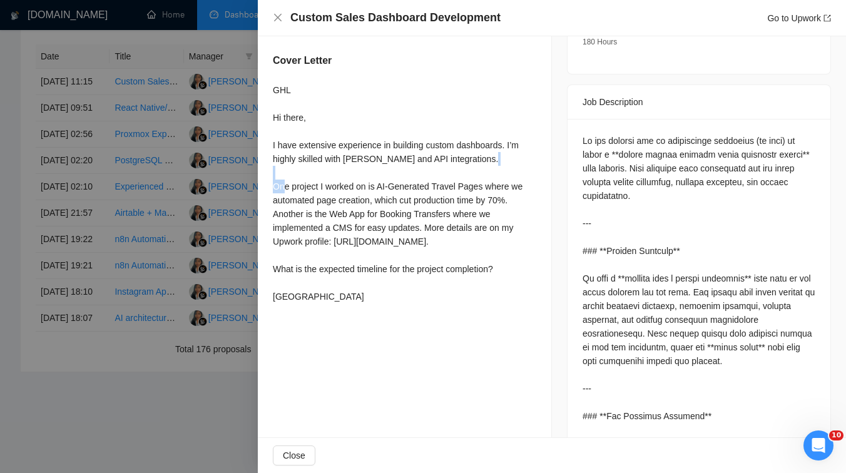
drag, startPoint x: 290, startPoint y: 205, endPoint x: 308, endPoint y: 206, distance: 18.9
click at [308, 206] on div "GHL Hi there, I have extensive experience in building custom dashboards. I’m hi…" at bounding box center [404, 193] width 263 height 220
click at [223, 228] on div at bounding box center [423, 236] width 846 height 473
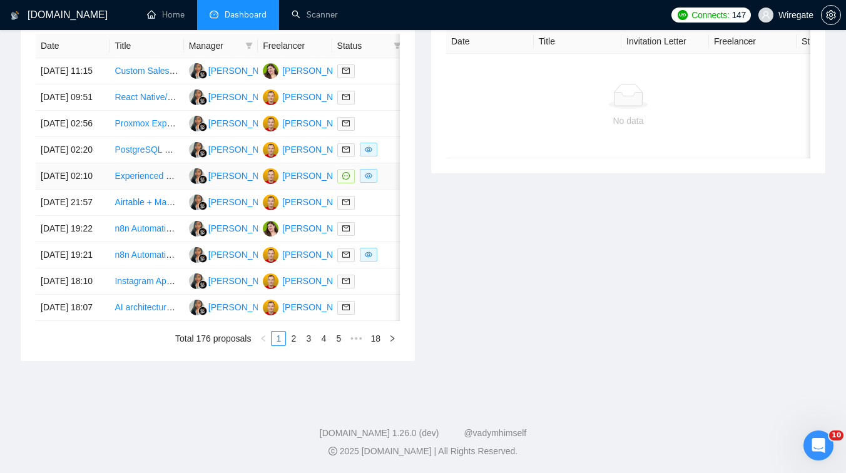
scroll to position [655, 0]
click at [288, 333] on link "2" at bounding box center [293, 339] width 14 height 14
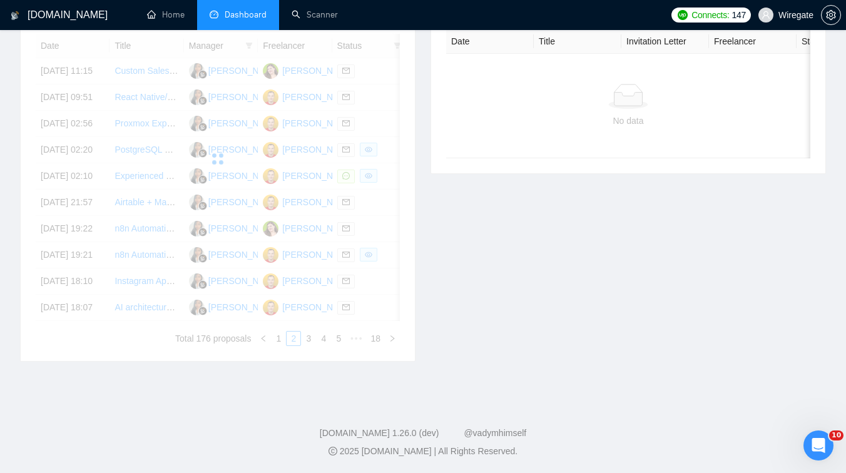
scroll to position [541, 0]
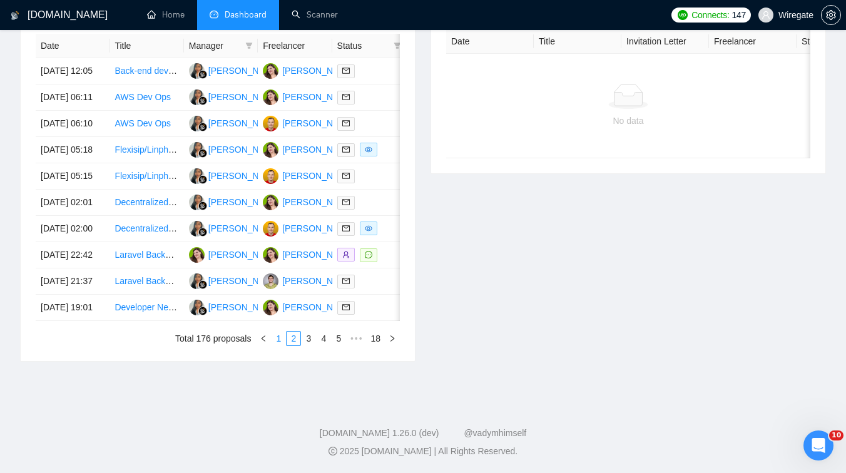
click at [277, 345] on link "1" at bounding box center [278, 339] width 14 height 14
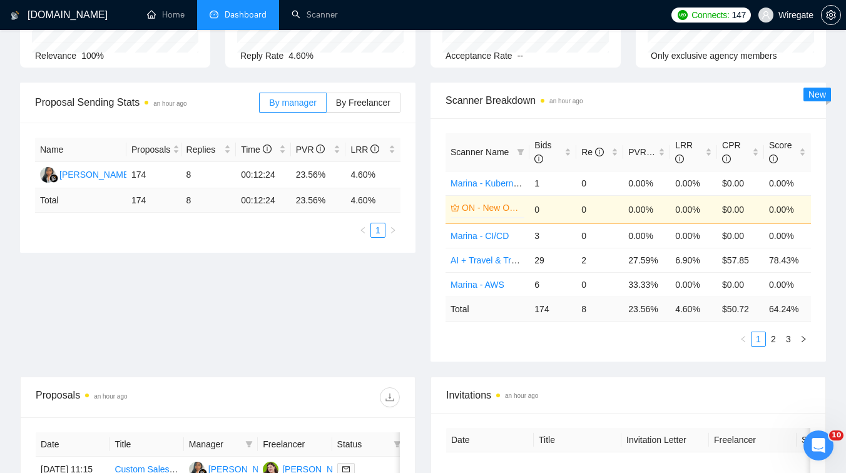
scroll to position [0, 0]
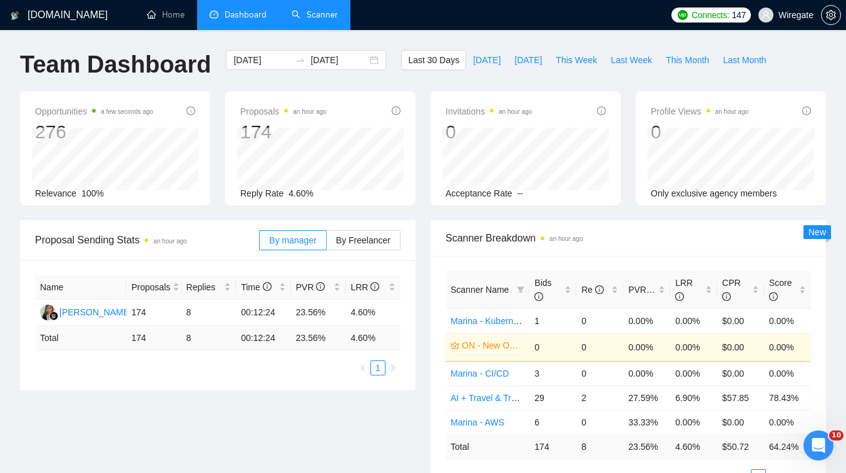
click at [321, 9] on link "Scanner" at bounding box center [314, 14] width 46 height 11
